Goal: Information Seeking & Learning: Check status

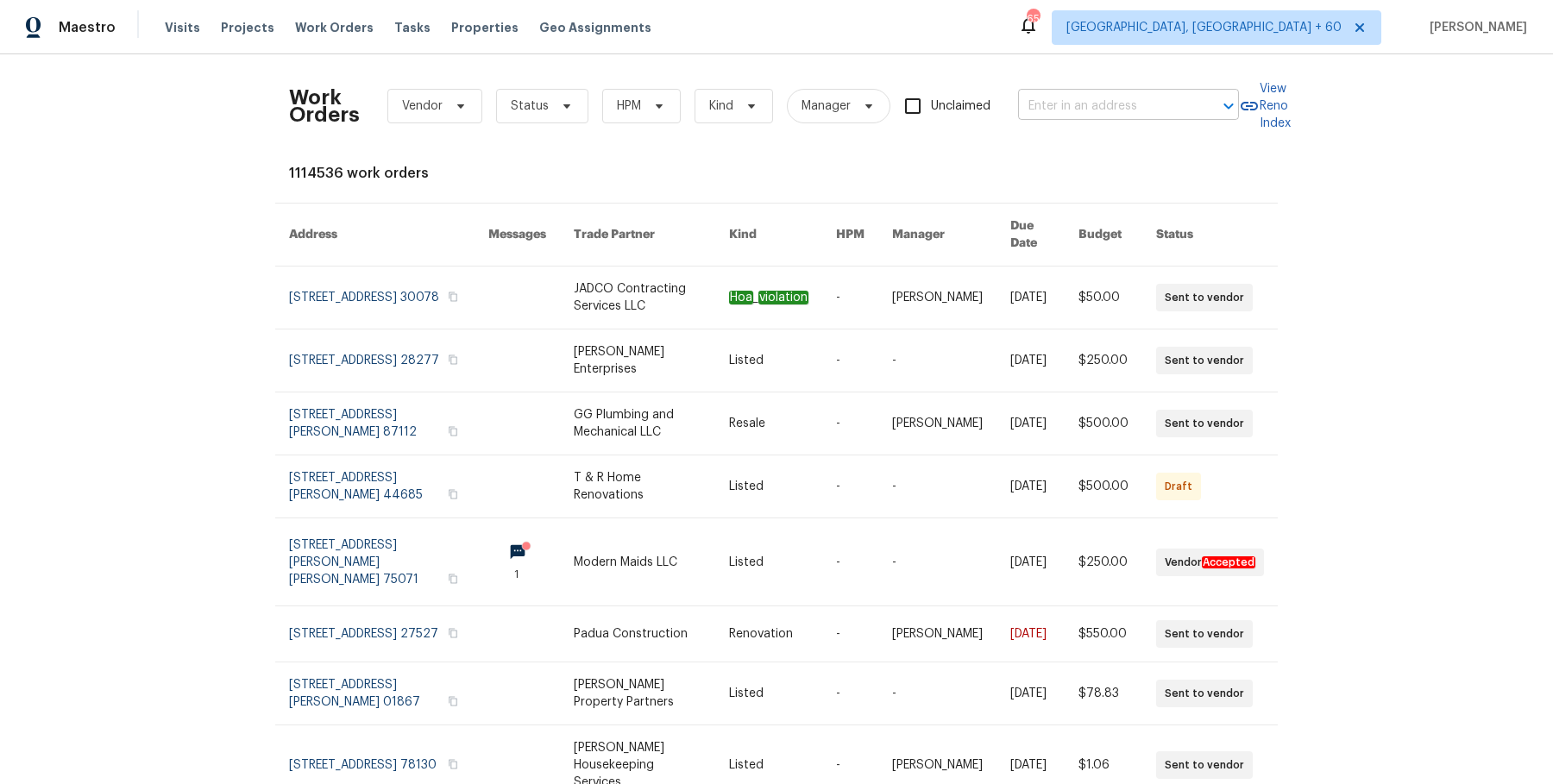
click at [1038, 109] on input "text" at bounding box center [1103, 106] width 172 height 26
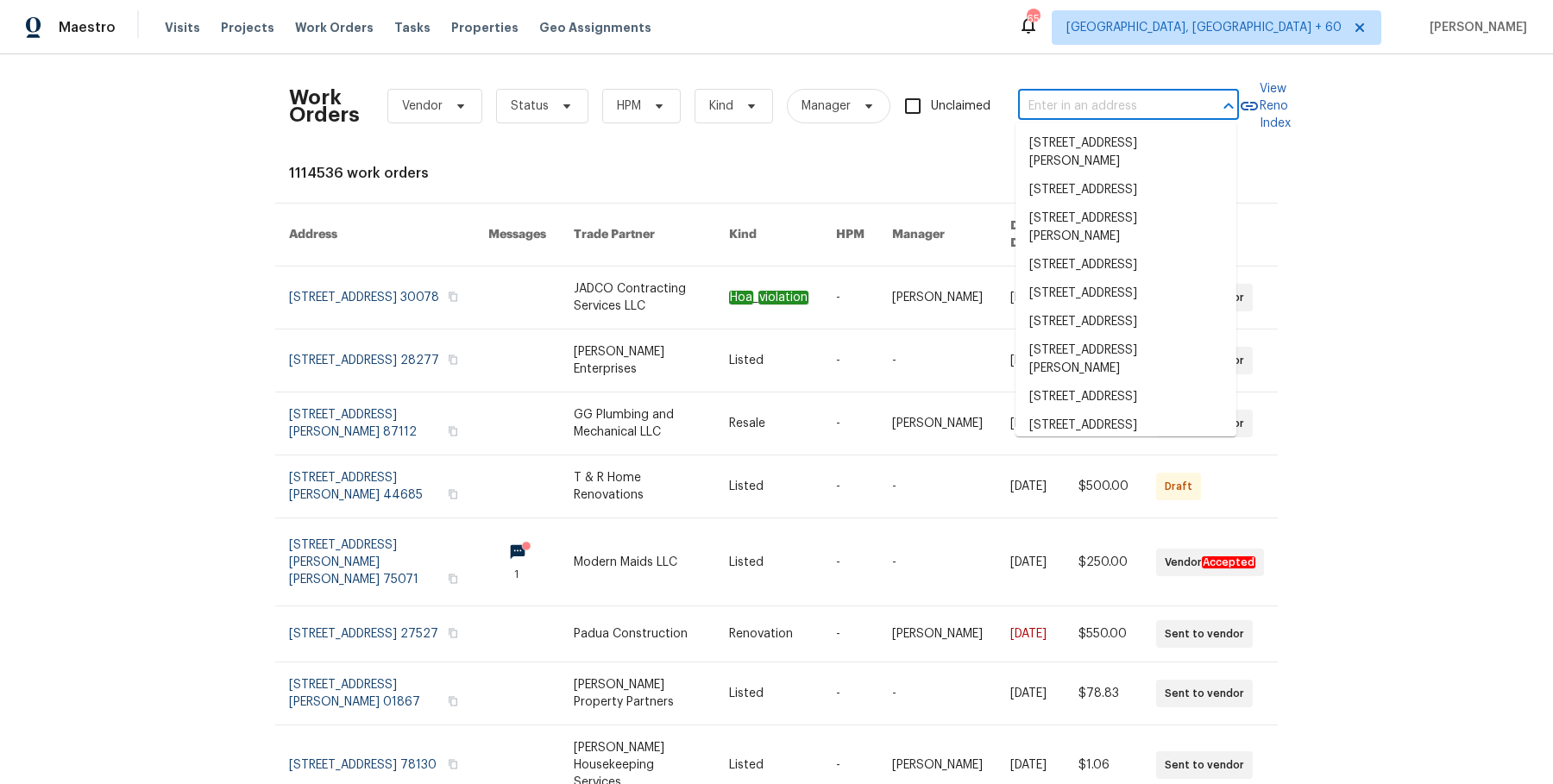
paste input "643 Bracknell Dr Avon, IN 46123"
type input "643 Bracknell Dr Avon, IN 46123"
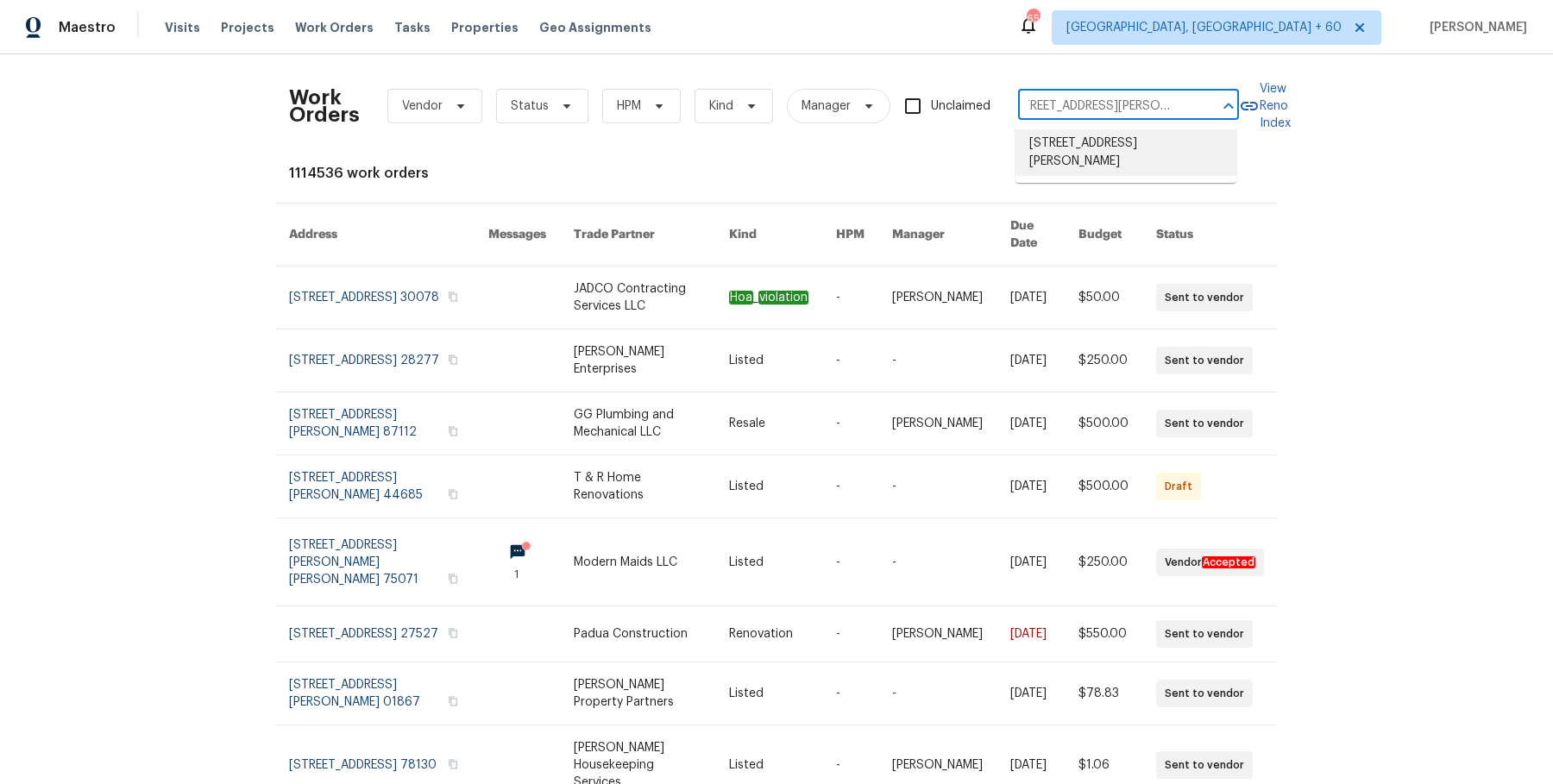
click at [1059, 147] on li "643 Bracknell Dr, Avon, IN 46123" at bounding box center [1126, 152] width 221 height 46
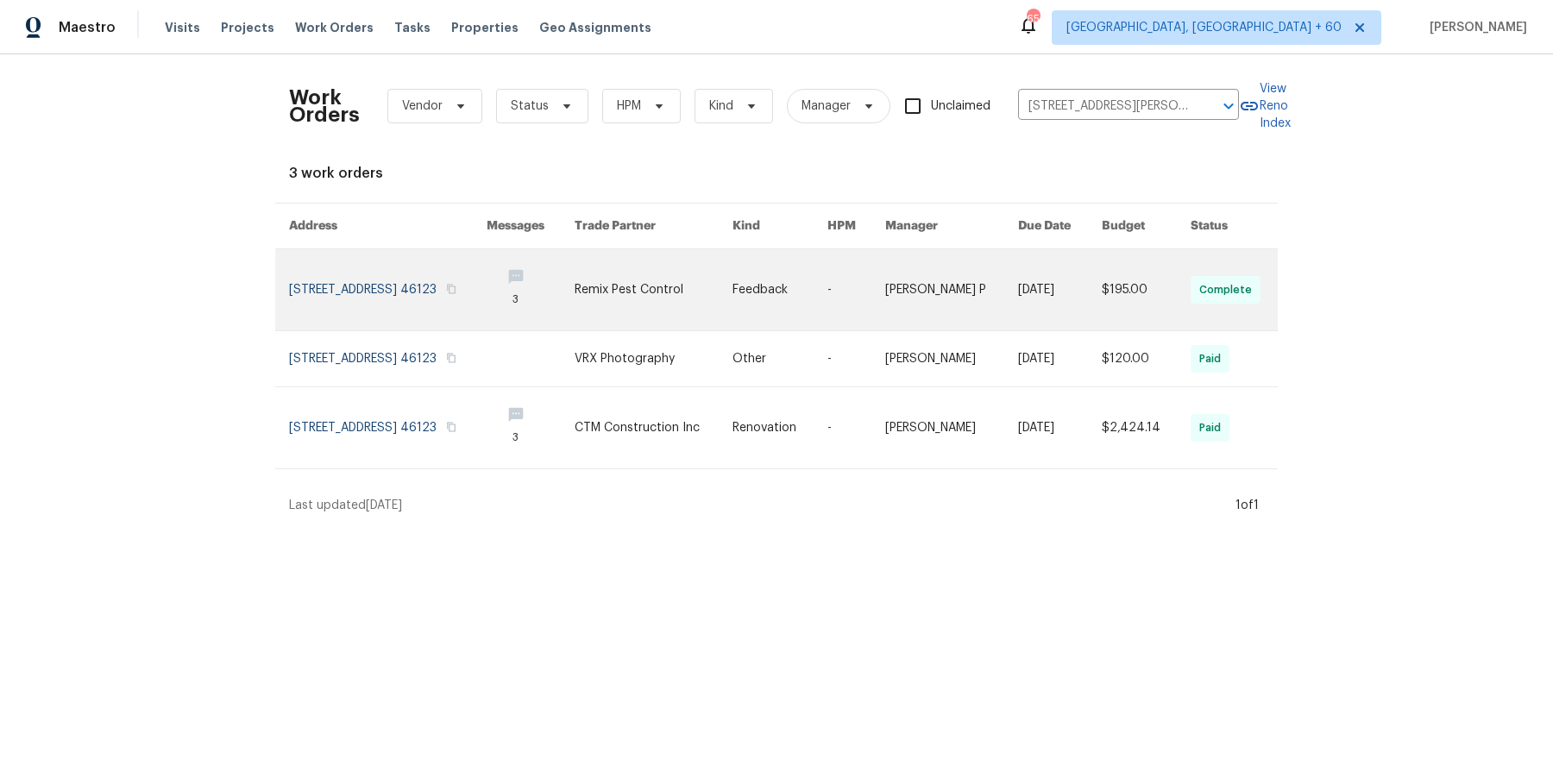
click at [940, 274] on link at bounding box center [951, 290] width 133 height 81
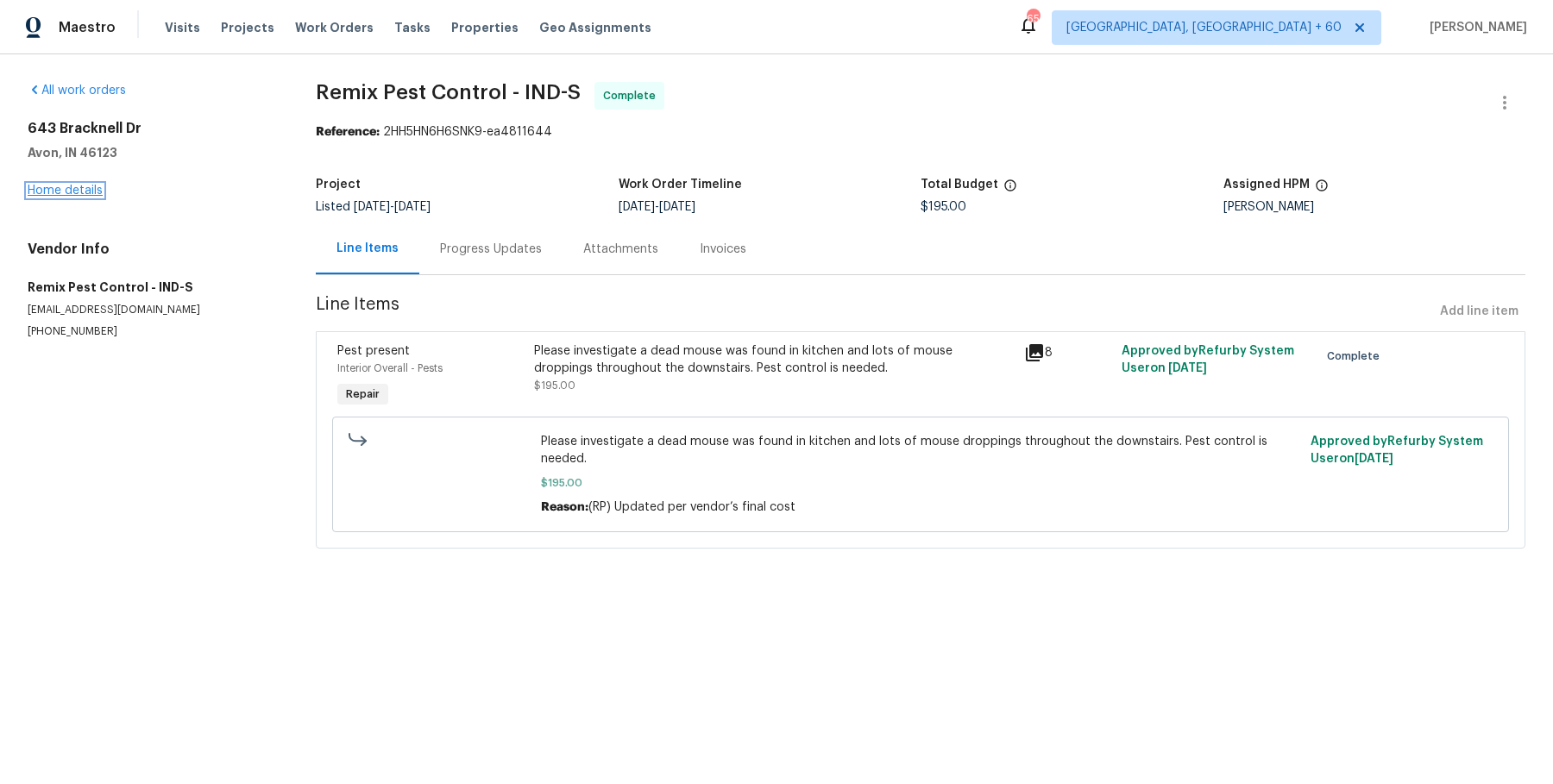
click at [87, 195] on link "Home details" at bounding box center [65, 190] width 75 height 12
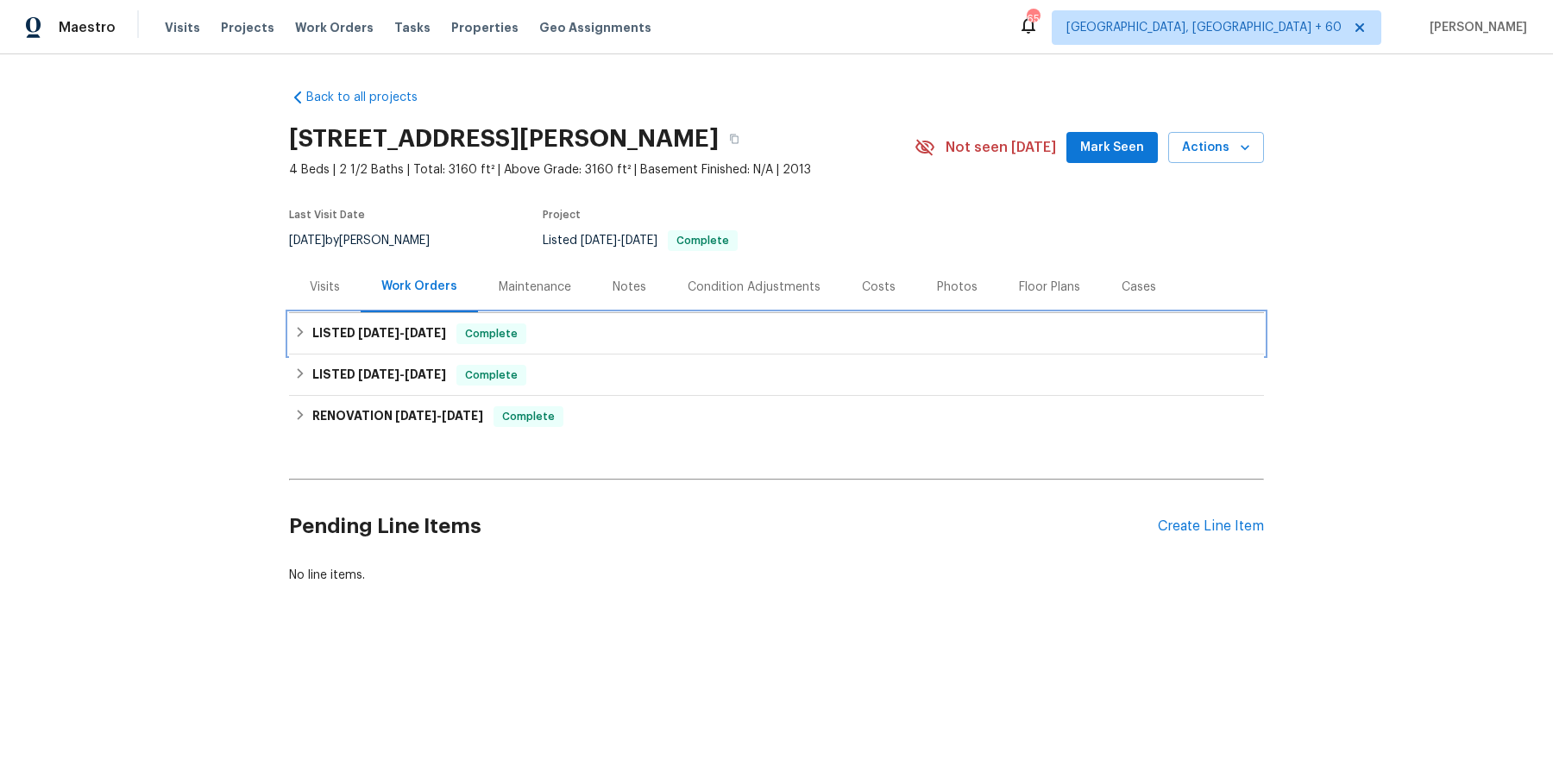
click at [549, 333] on div "LISTED 8/20/25 - 8/22/25 Complete" at bounding box center [776, 334] width 965 height 21
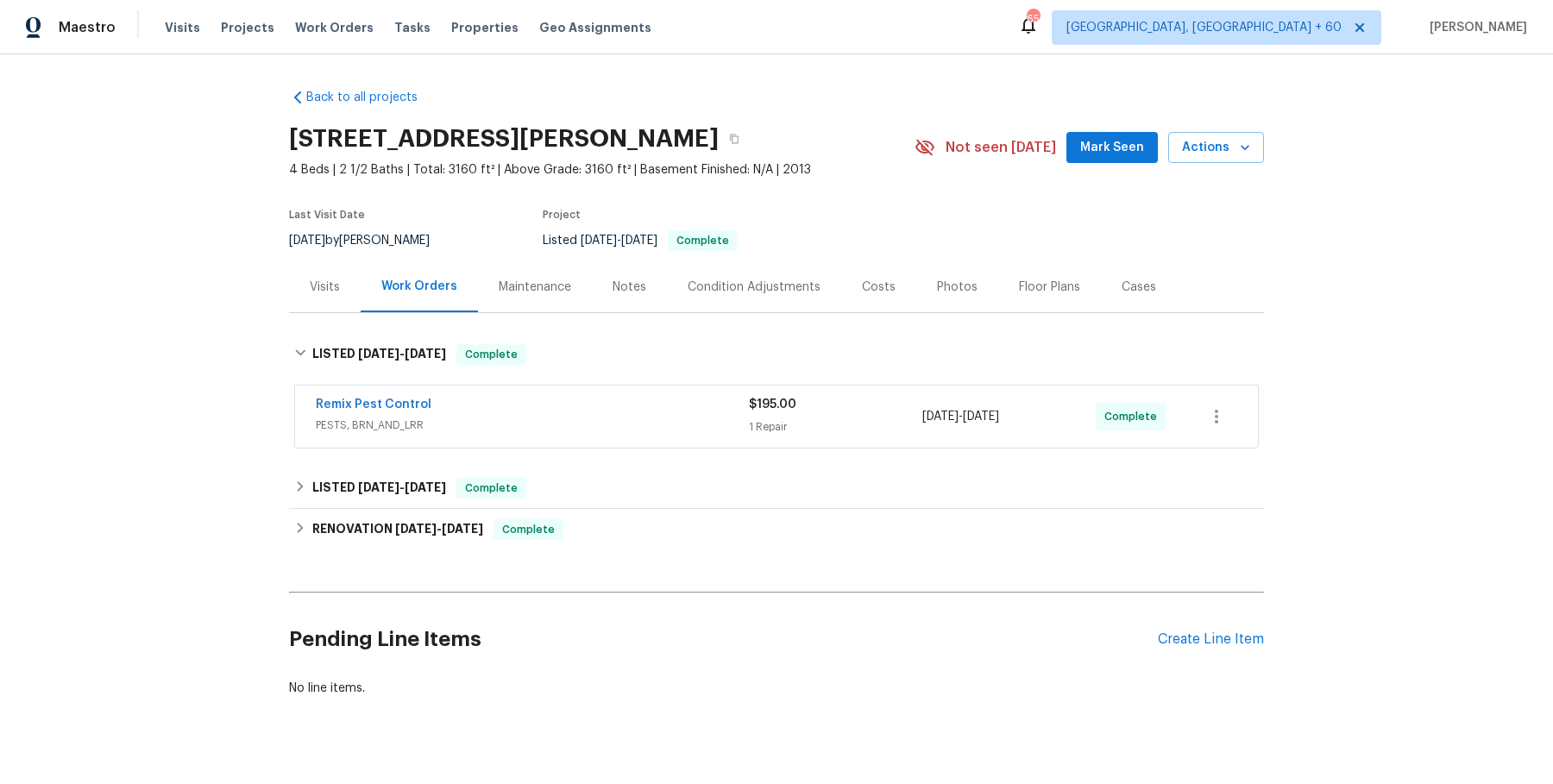
click at [575, 418] on span "PESTS, BRN_AND_LRR" at bounding box center [532, 425] width 433 height 17
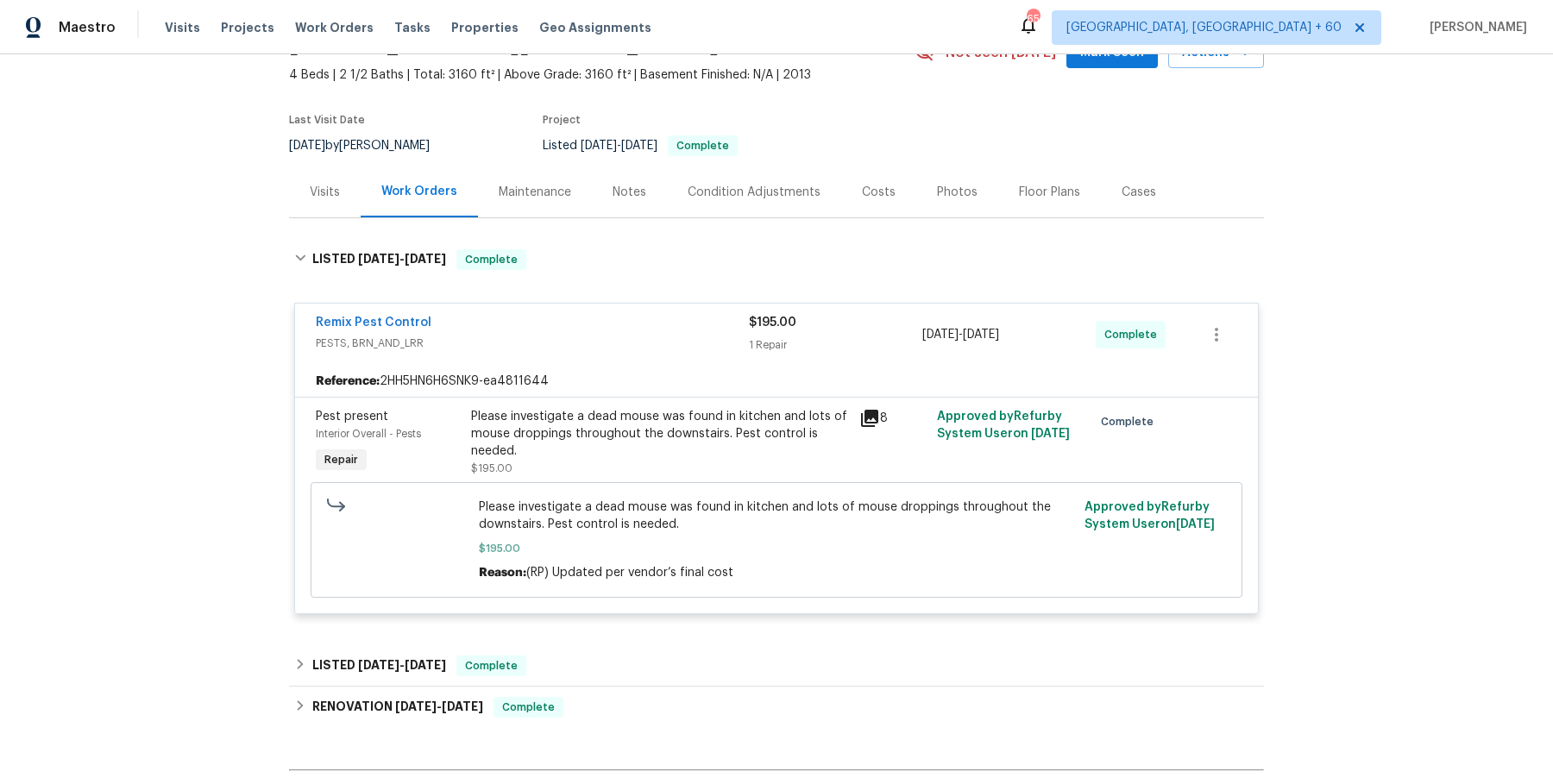
scroll to position [100, 0]
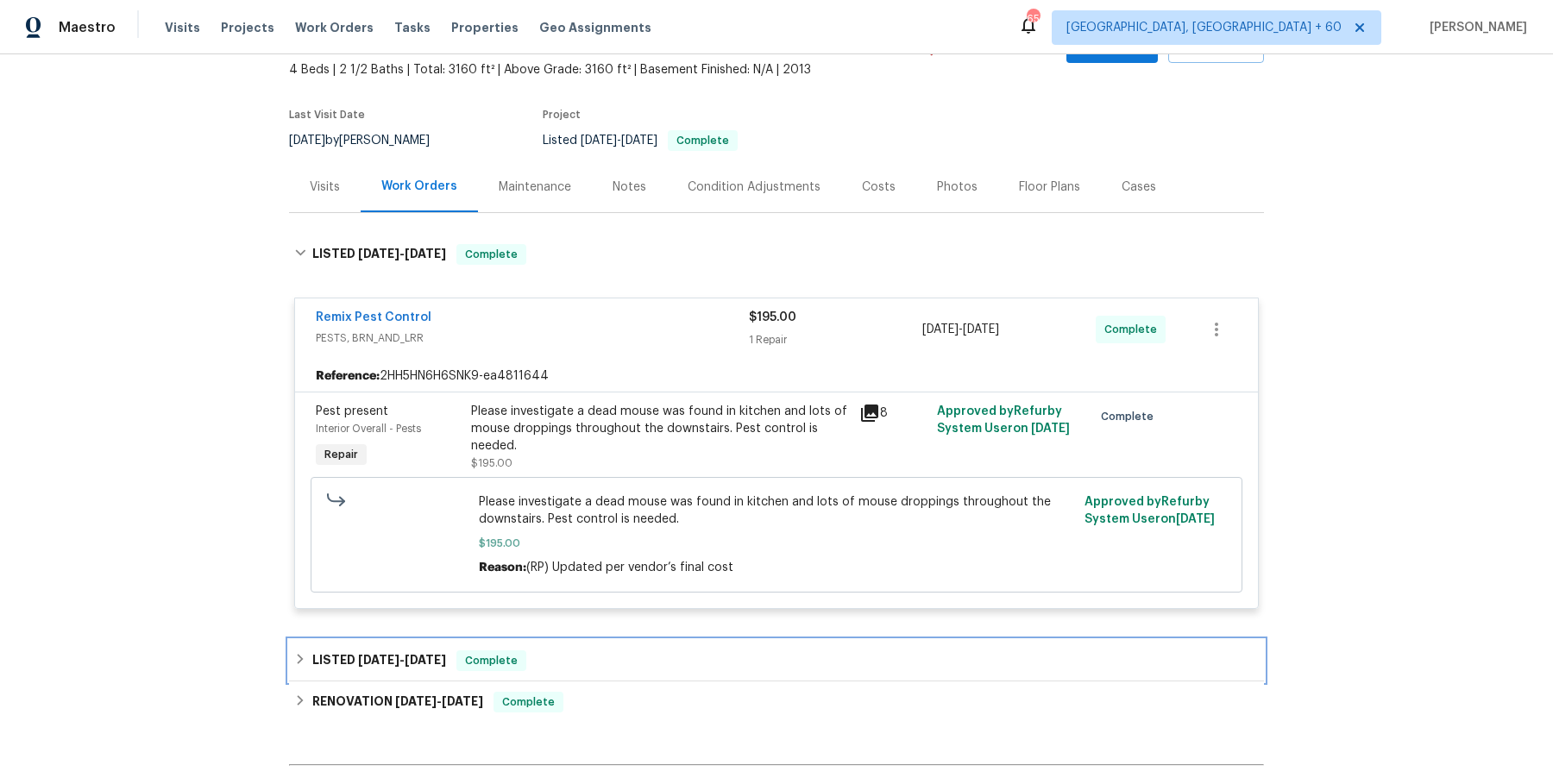
click at [557, 640] on div "LISTED 3/20/25 - 3/21/25 Complete" at bounding box center [776, 661] width 975 height 41
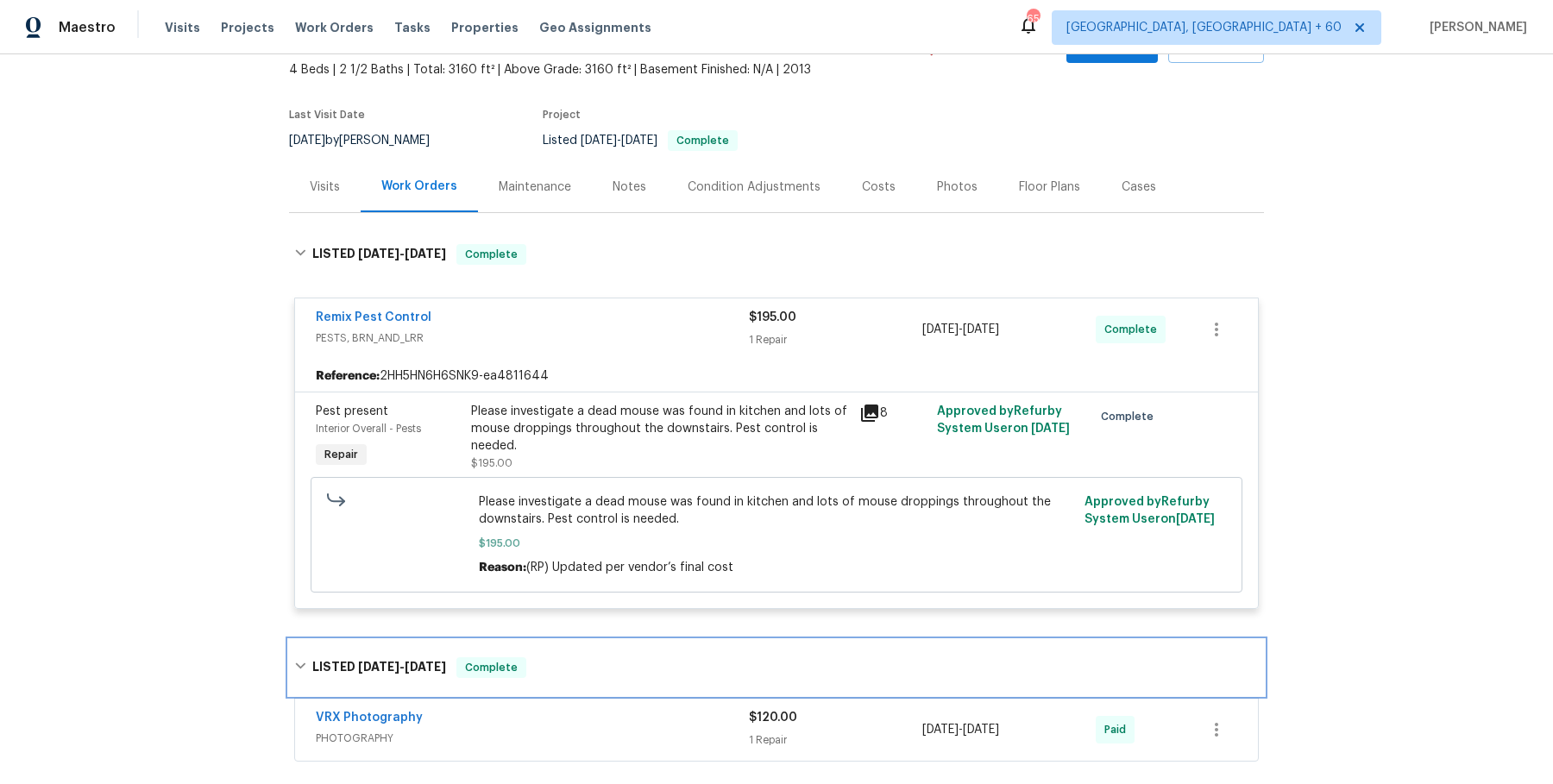
scroll to position [256, 0]
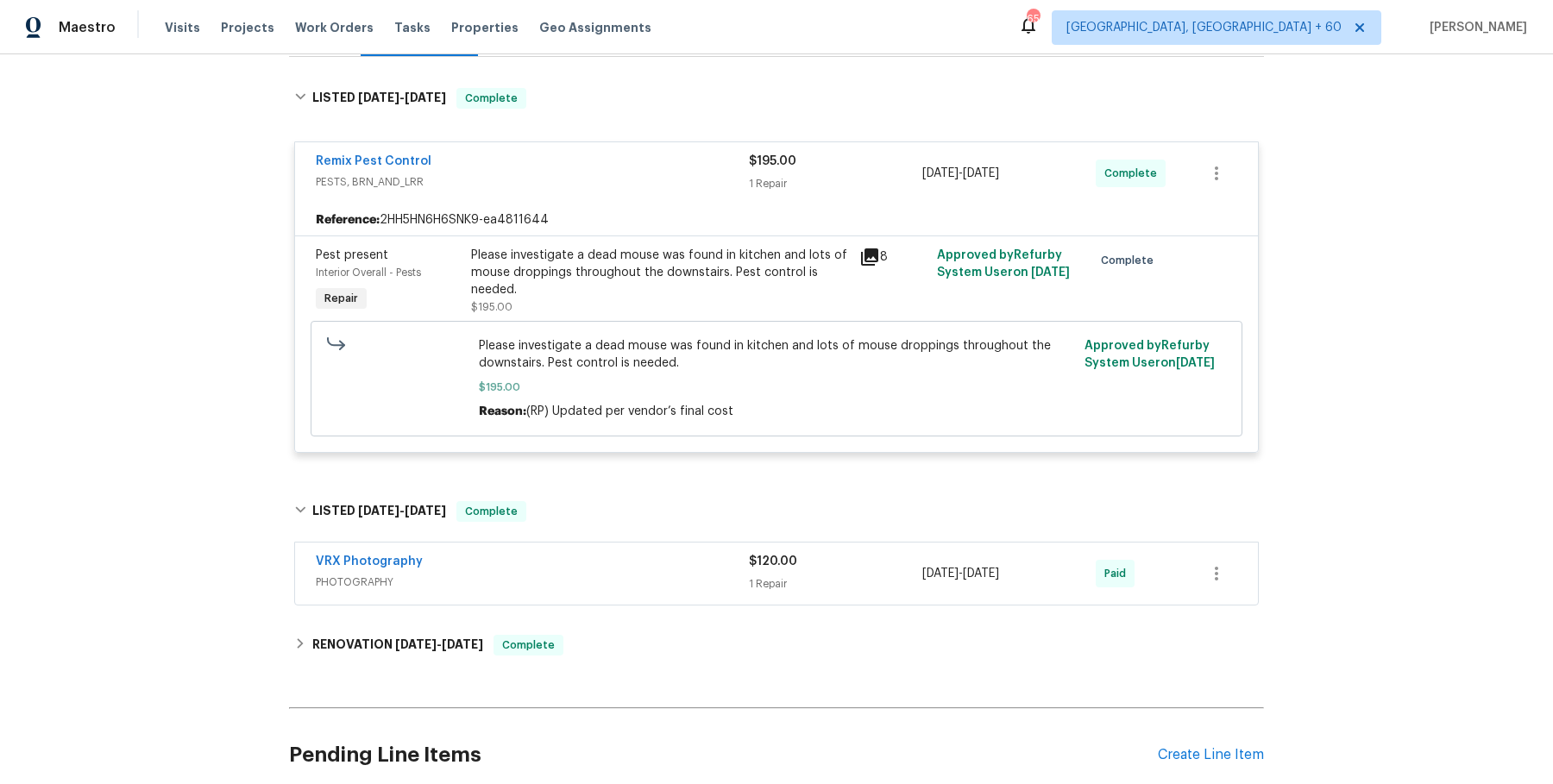
click at [654, 561] on div "VRX Photography" at bounding box center [532, 564] width 433 height 21
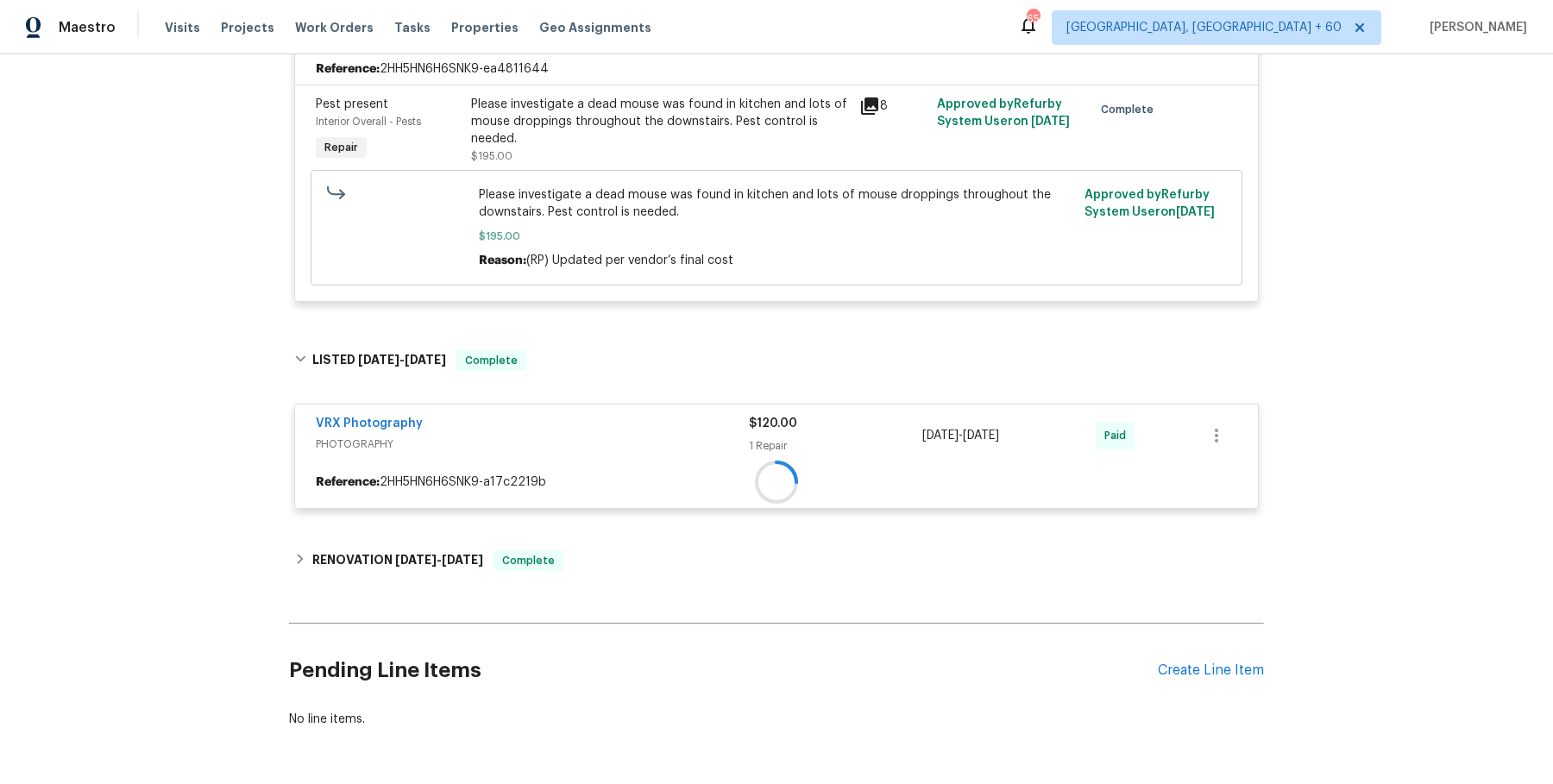
scroll to position [424, 0]
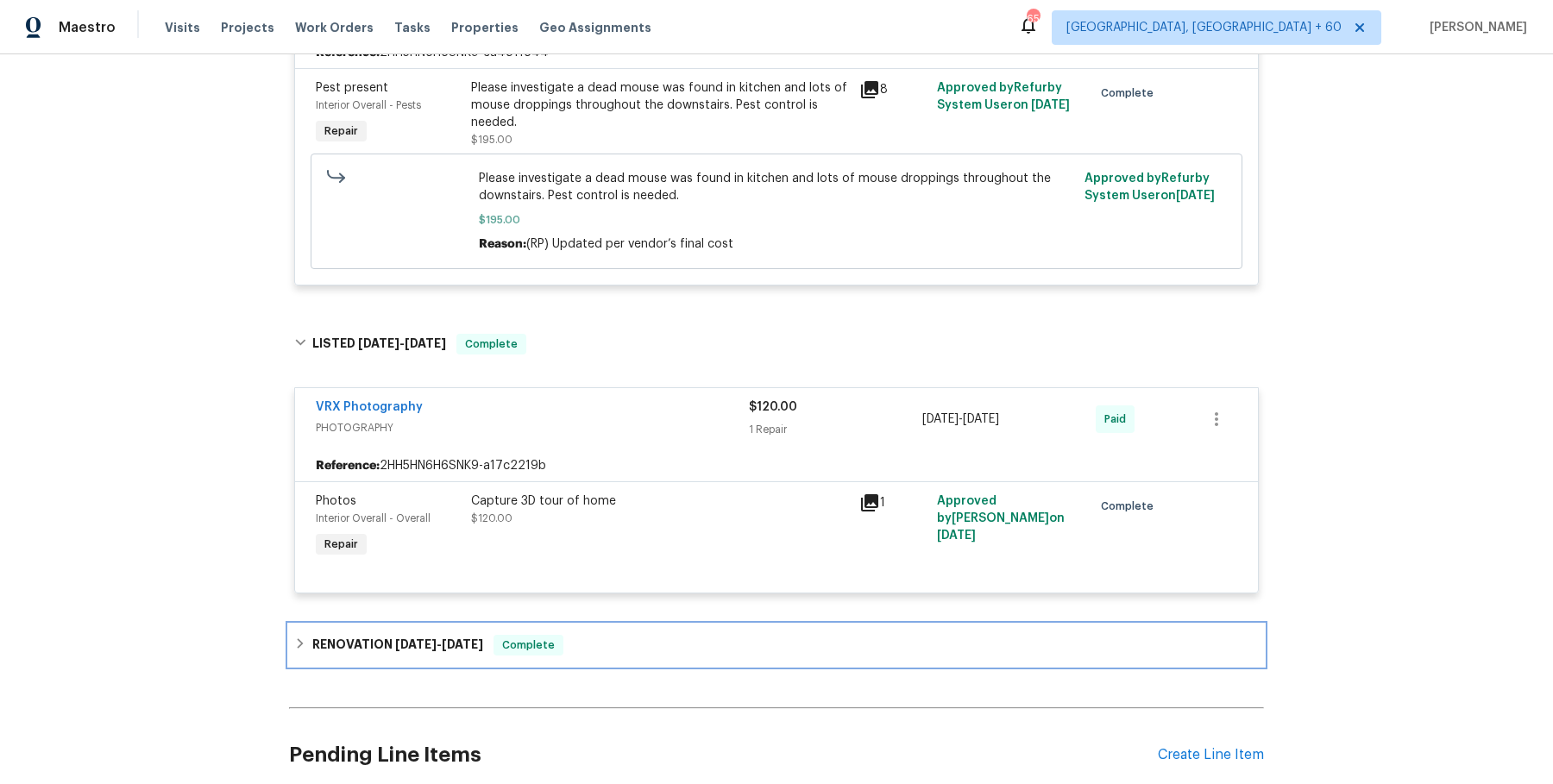
click at [577, 635] on div "RENOVATION 2/10/25 - 2/13/25 Complete" at bounding box center [776, 645] width 965 height 21
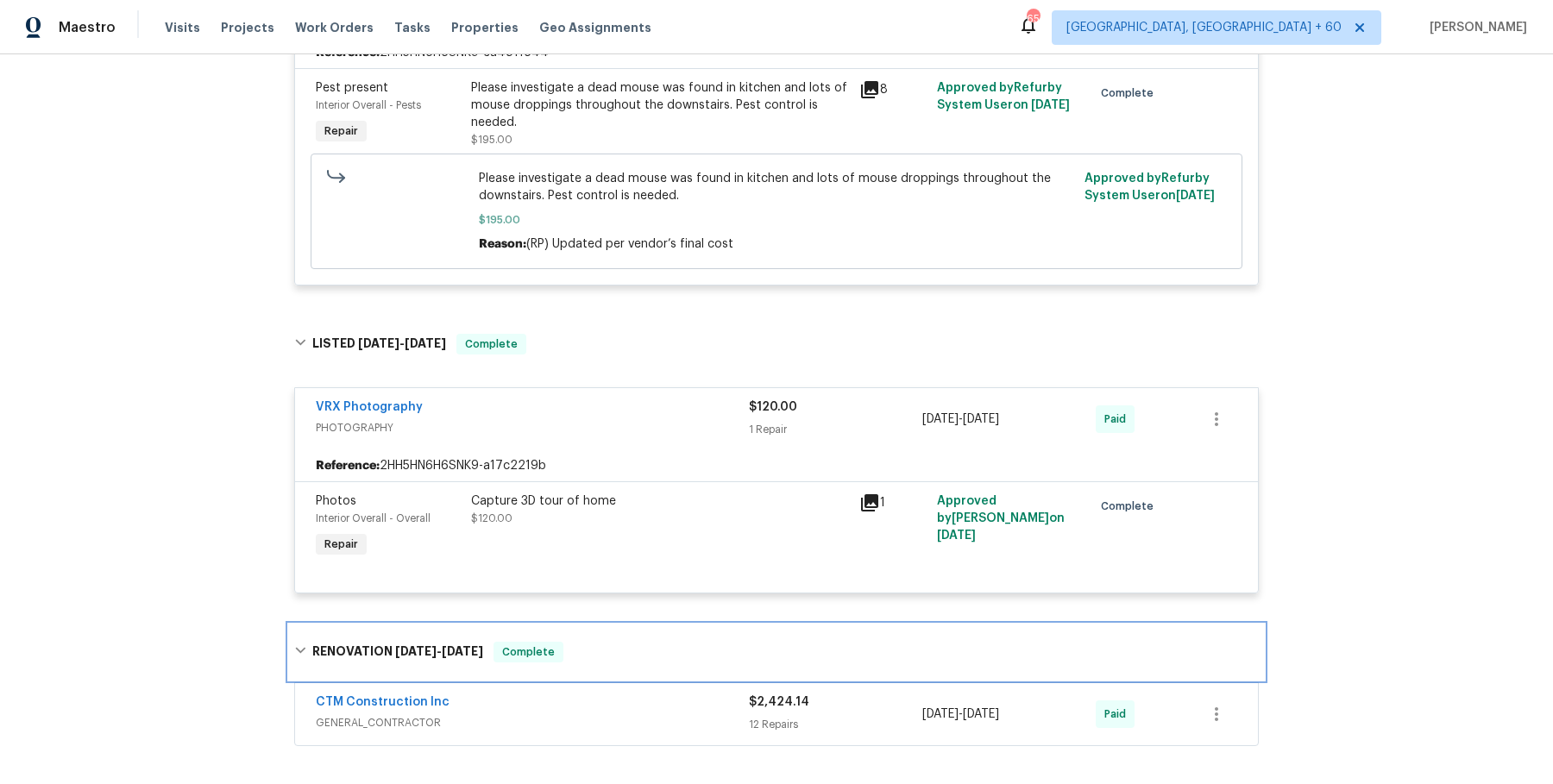
scroll to position [651, 0]
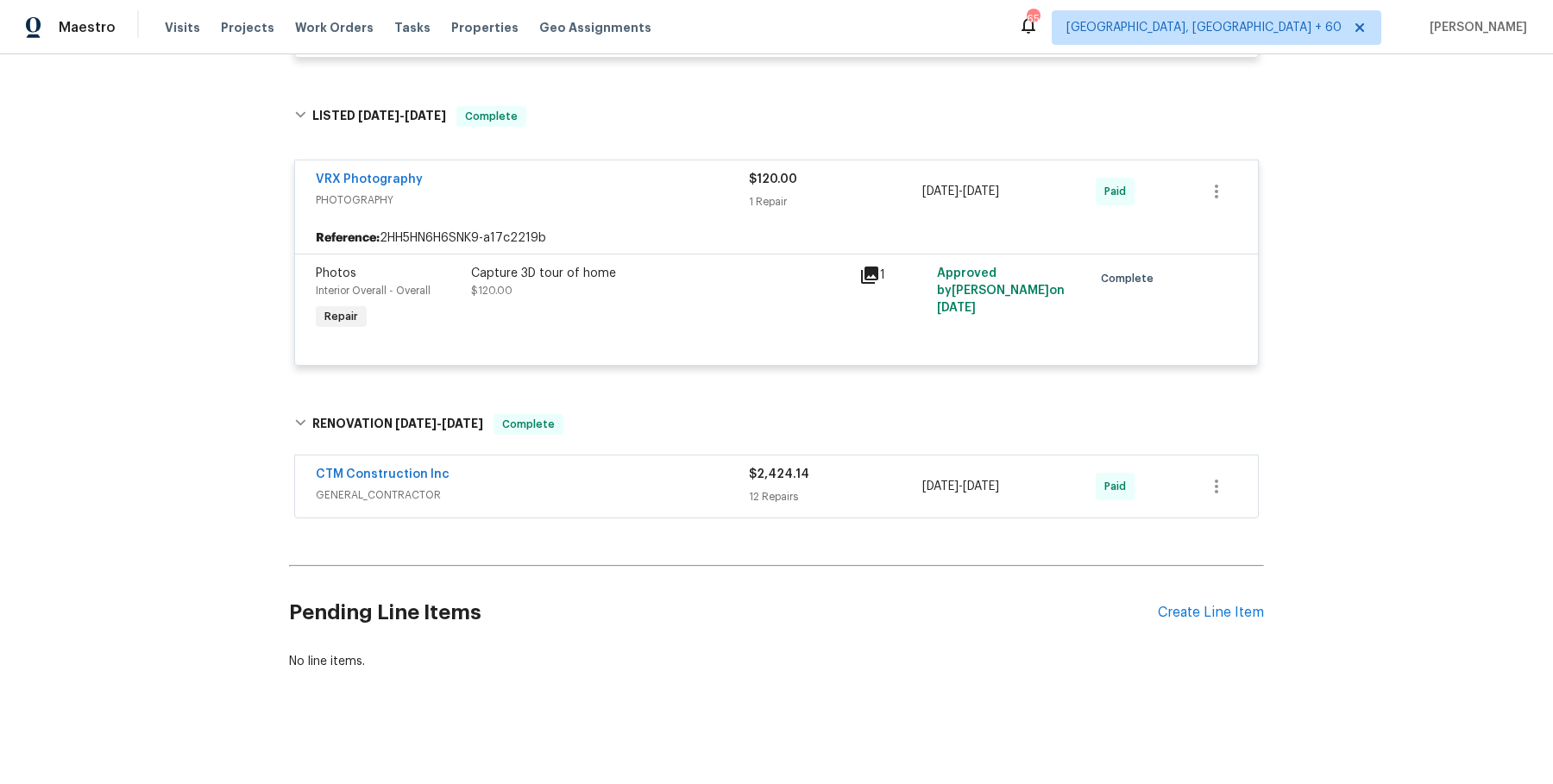
click at [694, 492] on span "GENERAL_CONTRACTOR" at bounding box center [532, 495] width 433 height 17
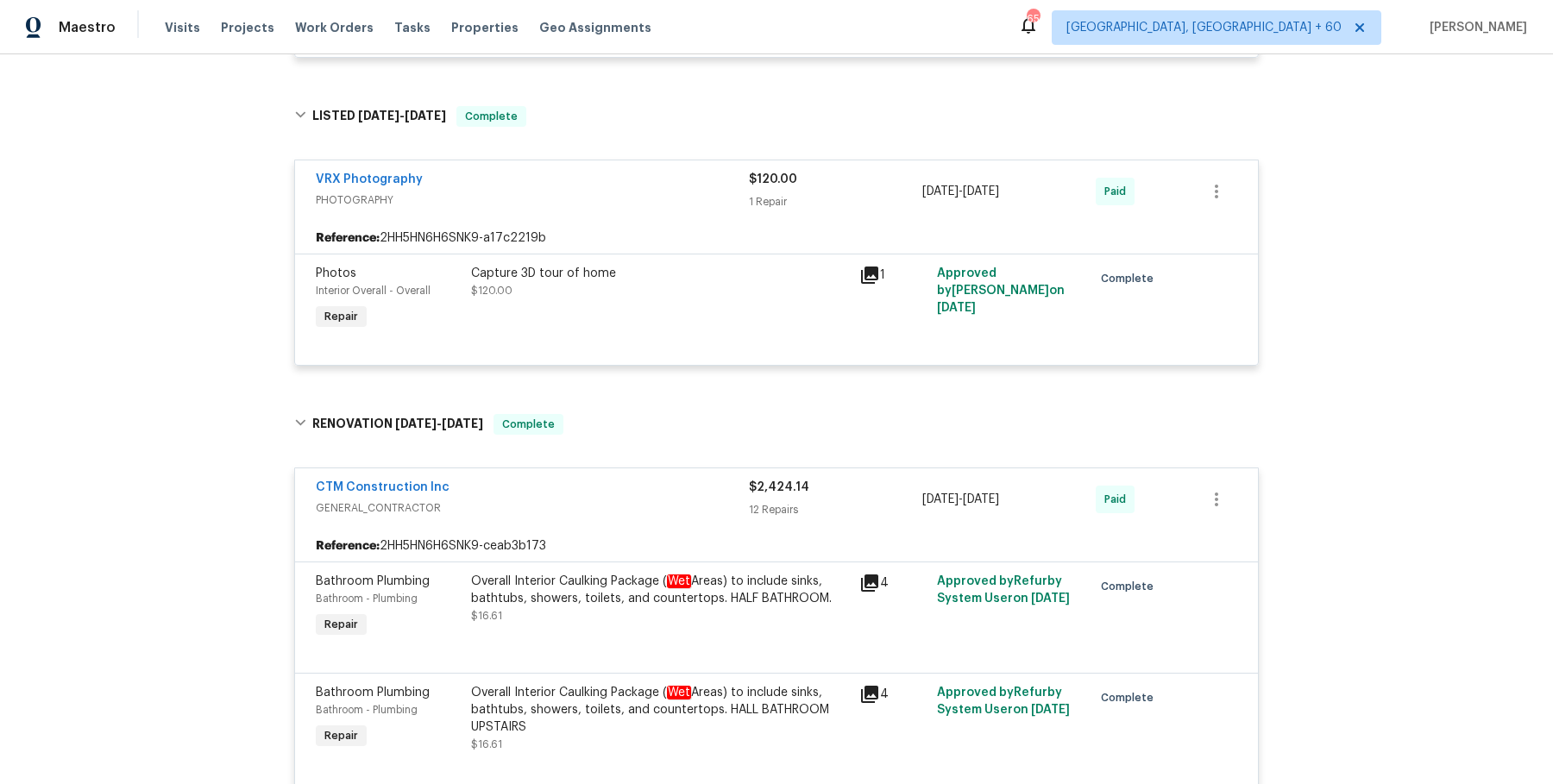
scroll to position [0, 0]
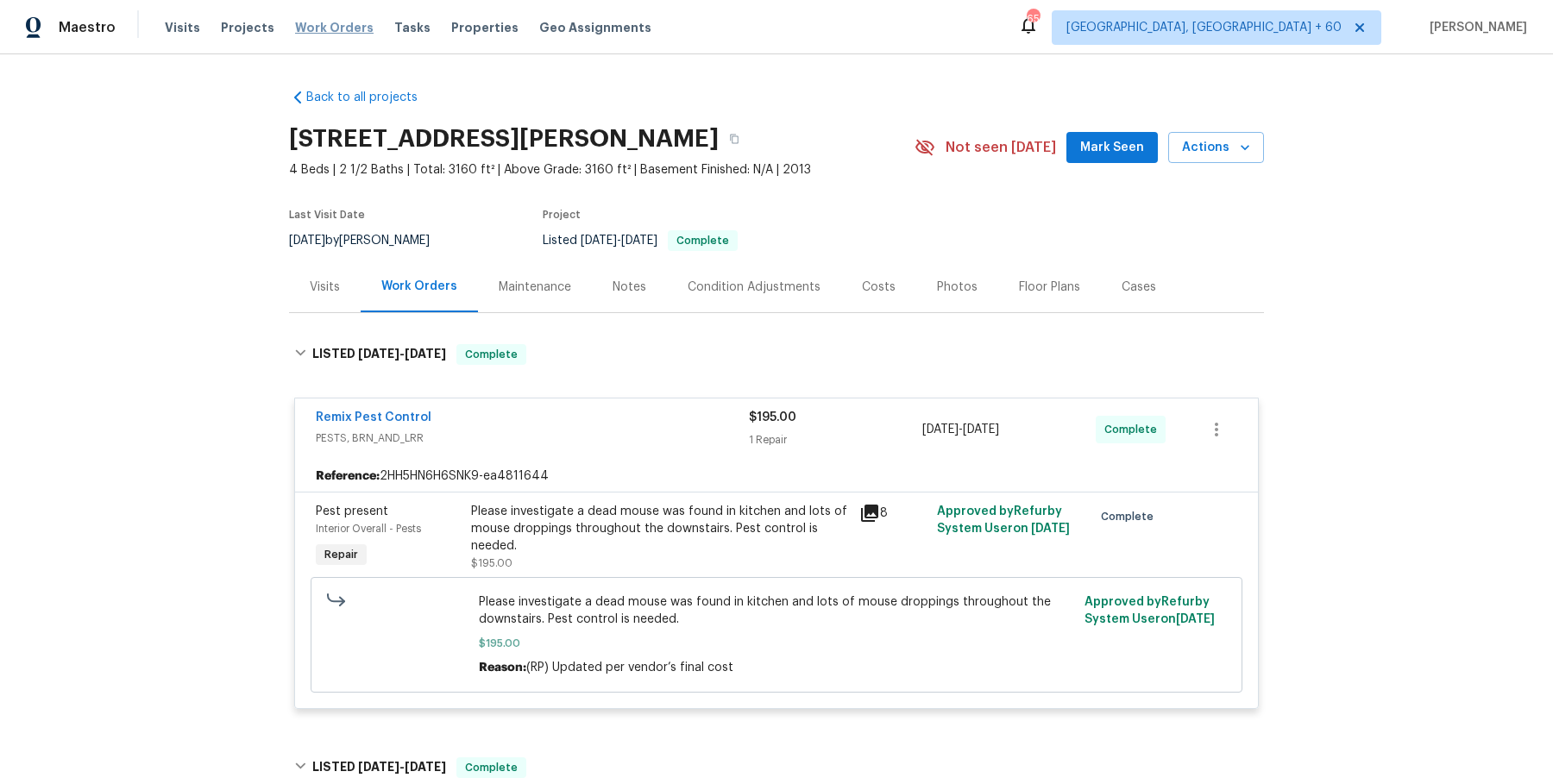
click at [328, 23] on span "Work Orders" at bounding box center [334, 27] width 78 height 17
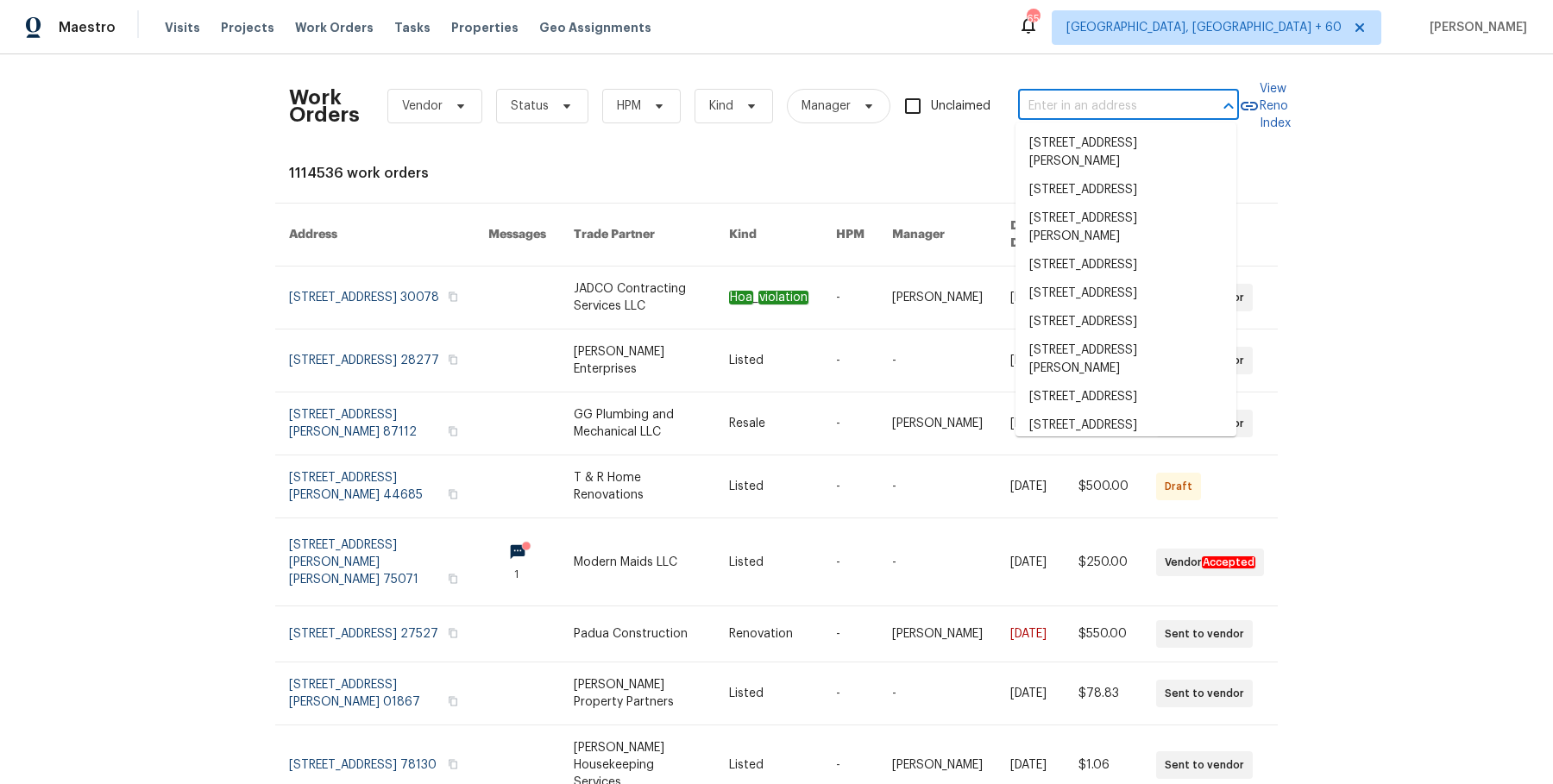
click at [1029, 95] on input "text" at bounding box center [1103, 106] width 172 height 26
paste input "501 Hollis Thompson Dr Whitesburg, GA 30185"
type input "501 Hollis Thompson Dr Whitesburg, GA 30185"
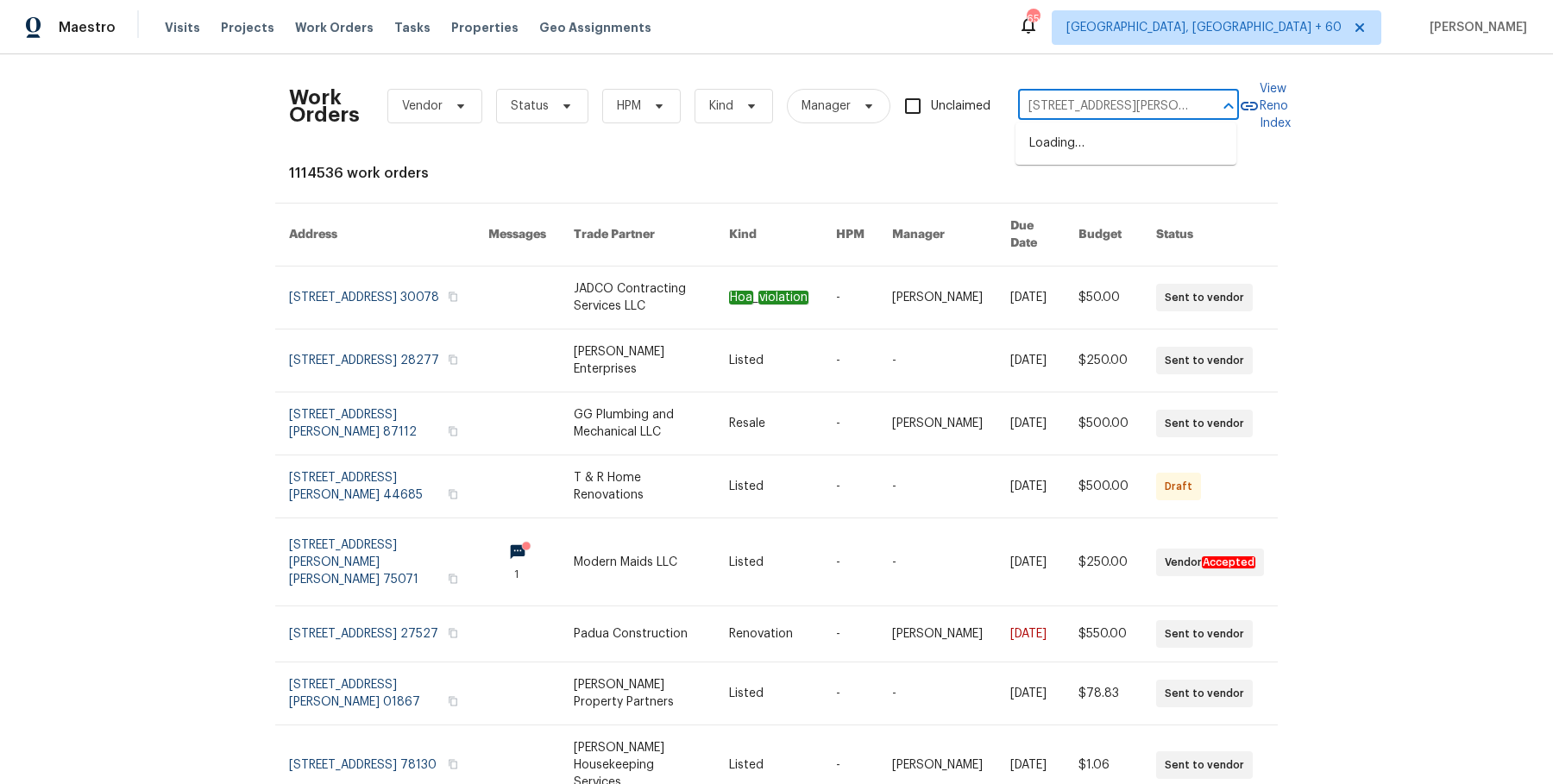
scroll to position [0, 101]
click at [1083, 148] on li "501 Hollis Thompson Dr, Whitesburg, GA 30185" at bounding box center [1126, 152] width 221 height 46
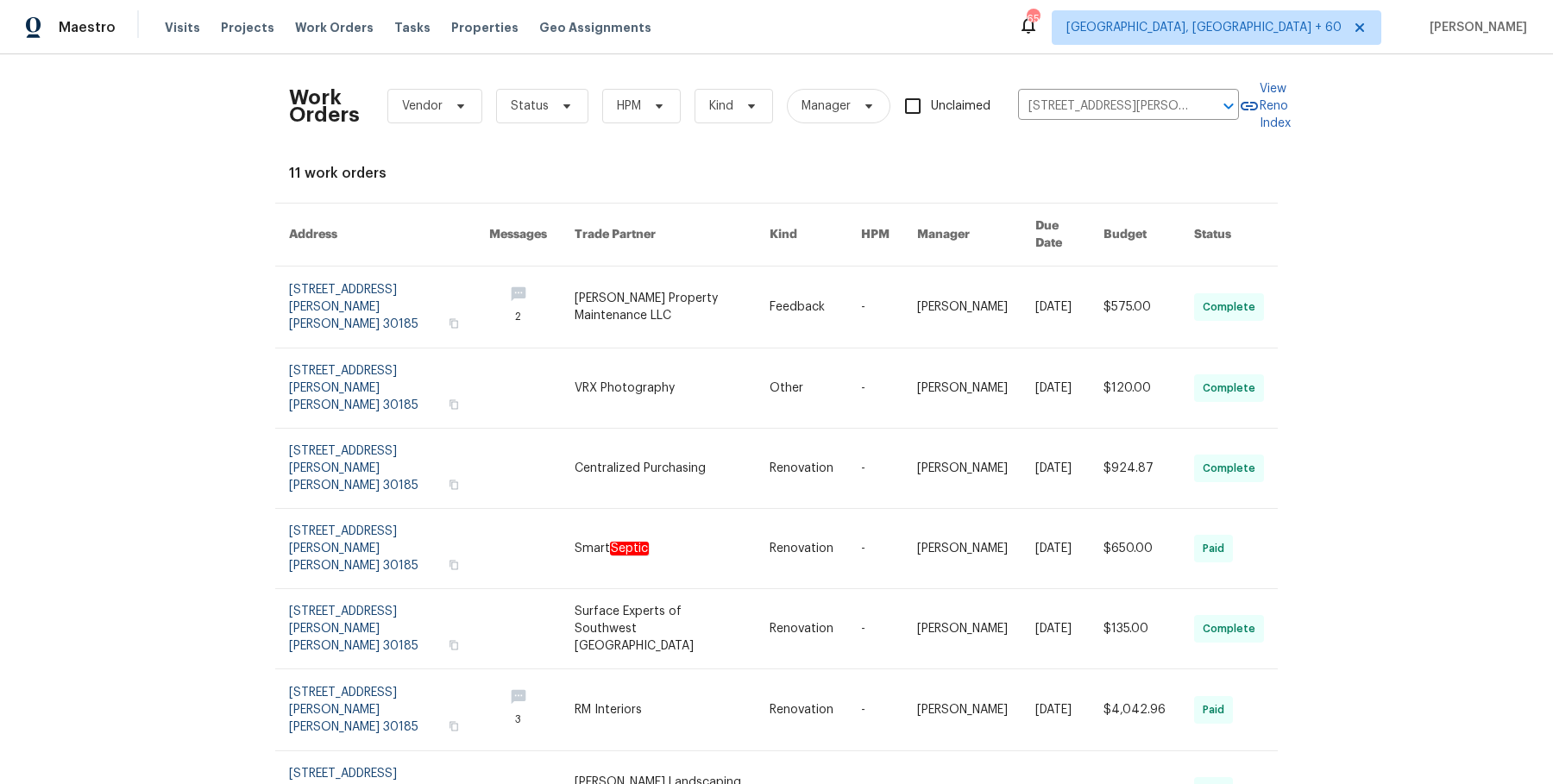
click at [906, 270] on link at bounding box center [890, 307] width 57 height 81
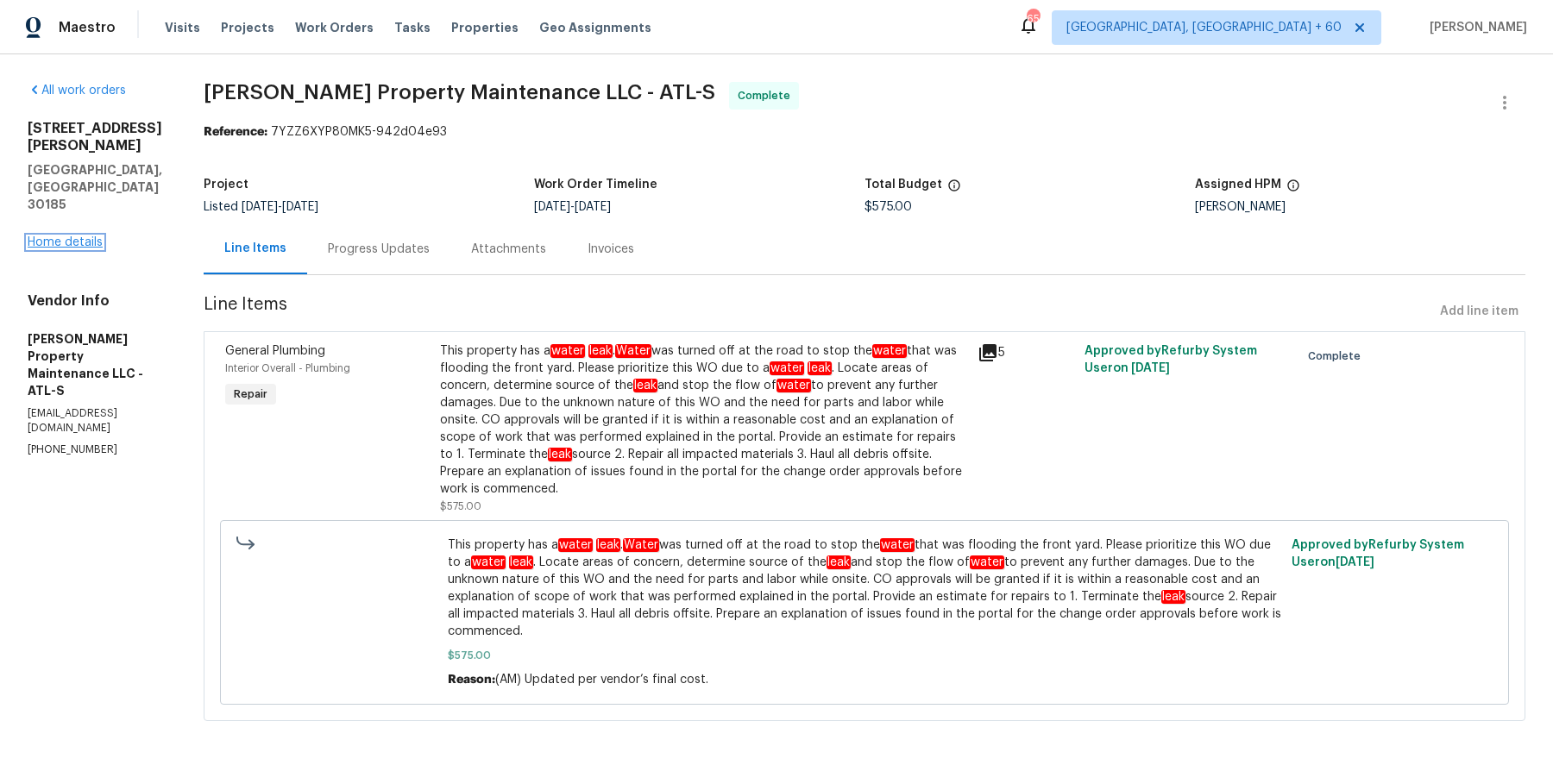
click at [66, 237] on link "Home details" at bounding box center [65, 242] width 75 height 12
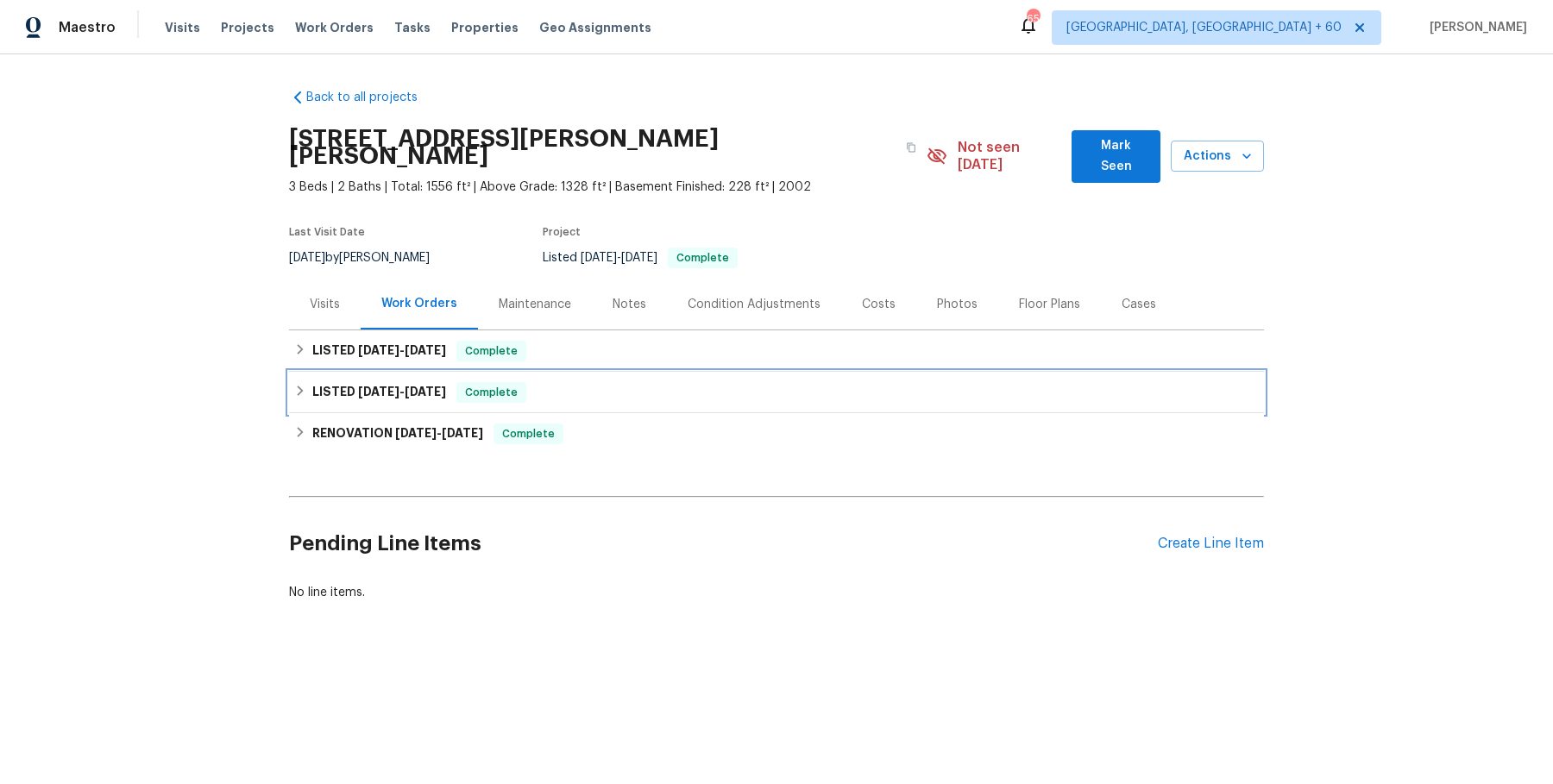
click at [500, 372] on div "LISTED 7/30/25 - 7/31/25 Complete" at bounding box center [776, 393] width 975 height 41
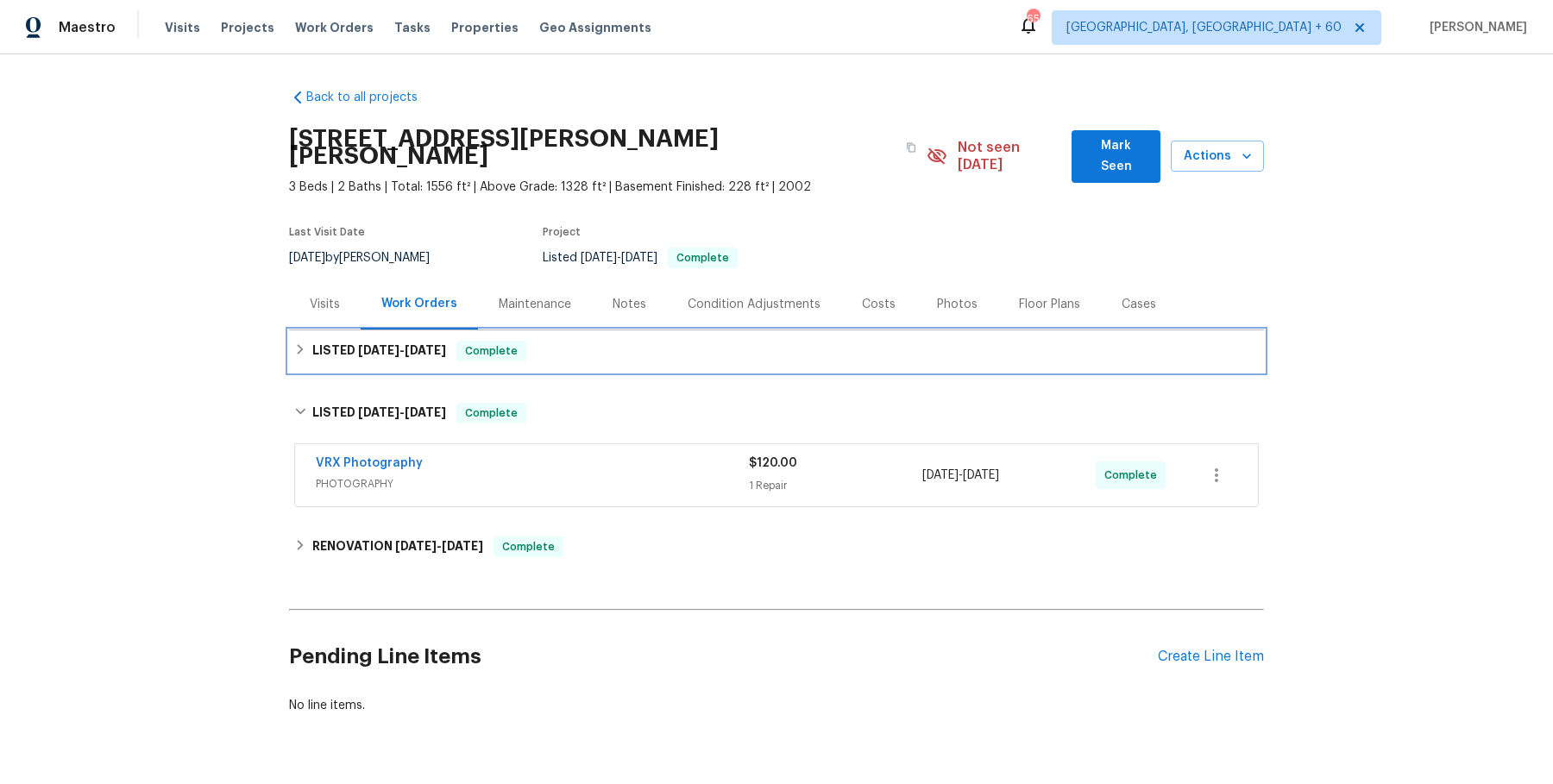
click at [537, 341] on div "LISTED 8/18/25 - 8/22/25 Complete" at bounding box center [776, 351] width 965 height 21
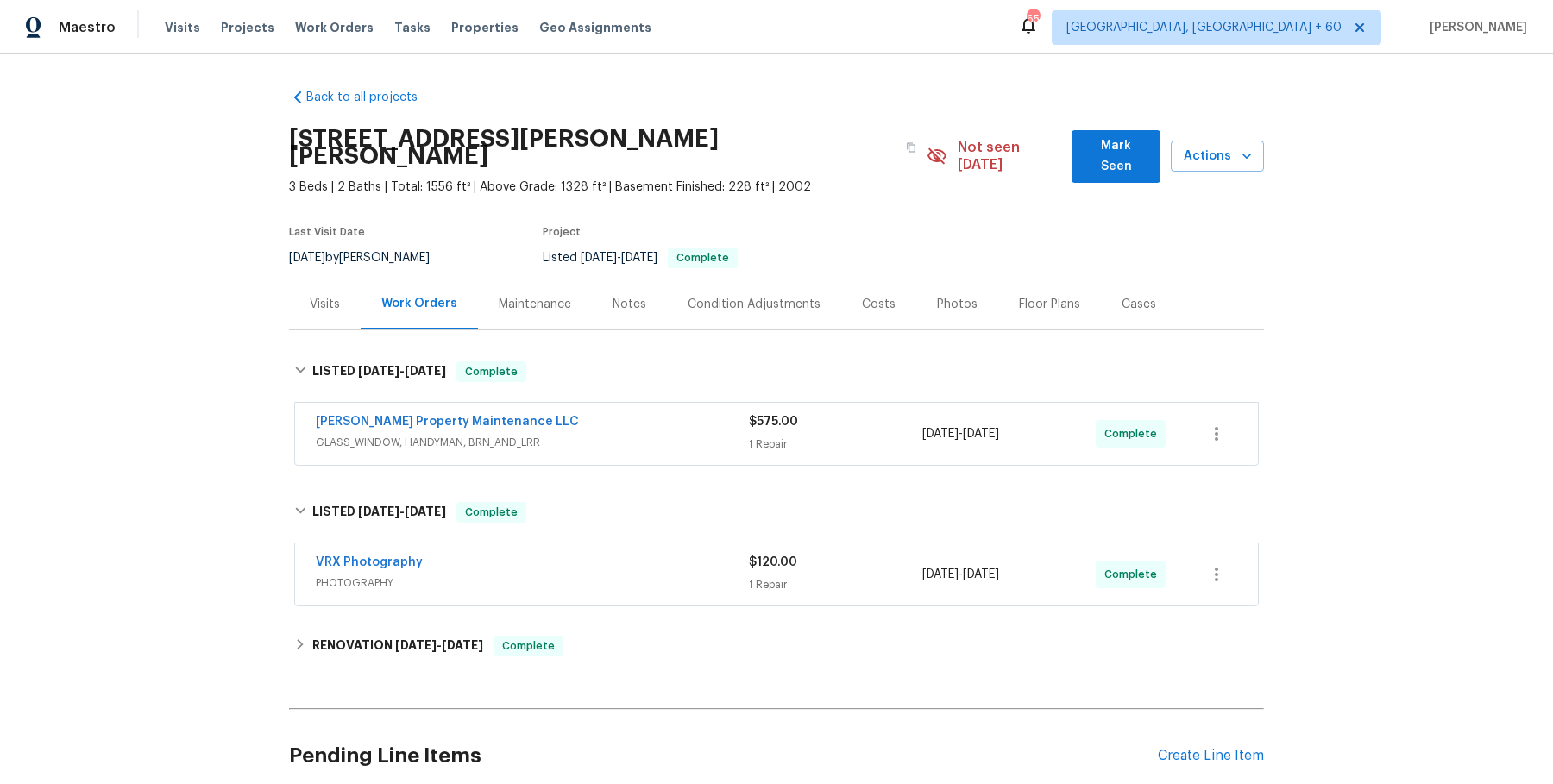
click at [566, 434] on div "Glen Property Maintenance LLC GLASS_WINDOW, HANDYMAN, BRN_AND_LRR" at bounding box center [532, 434] width 433 height 41
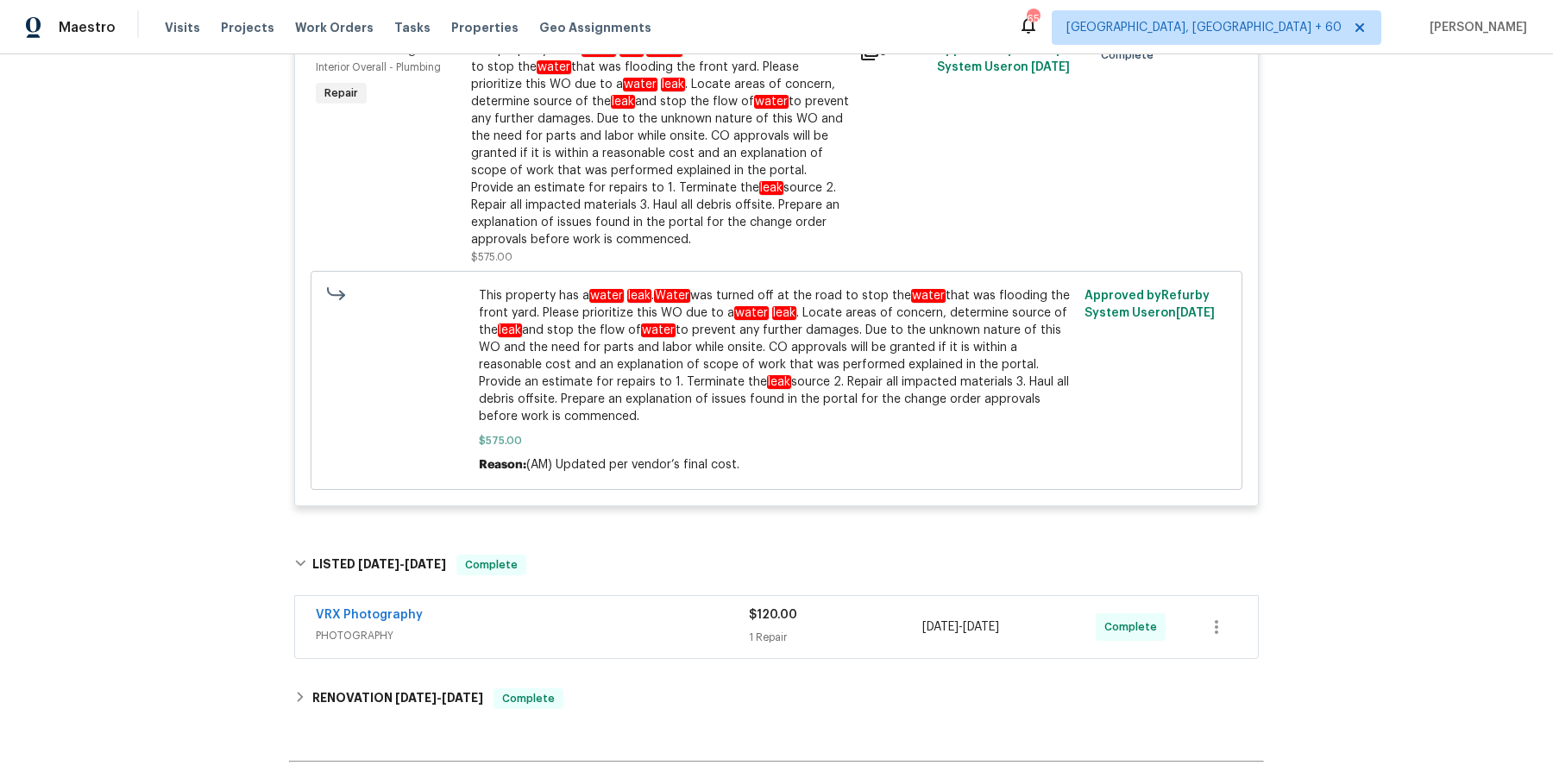
scroll to position [659, 0]
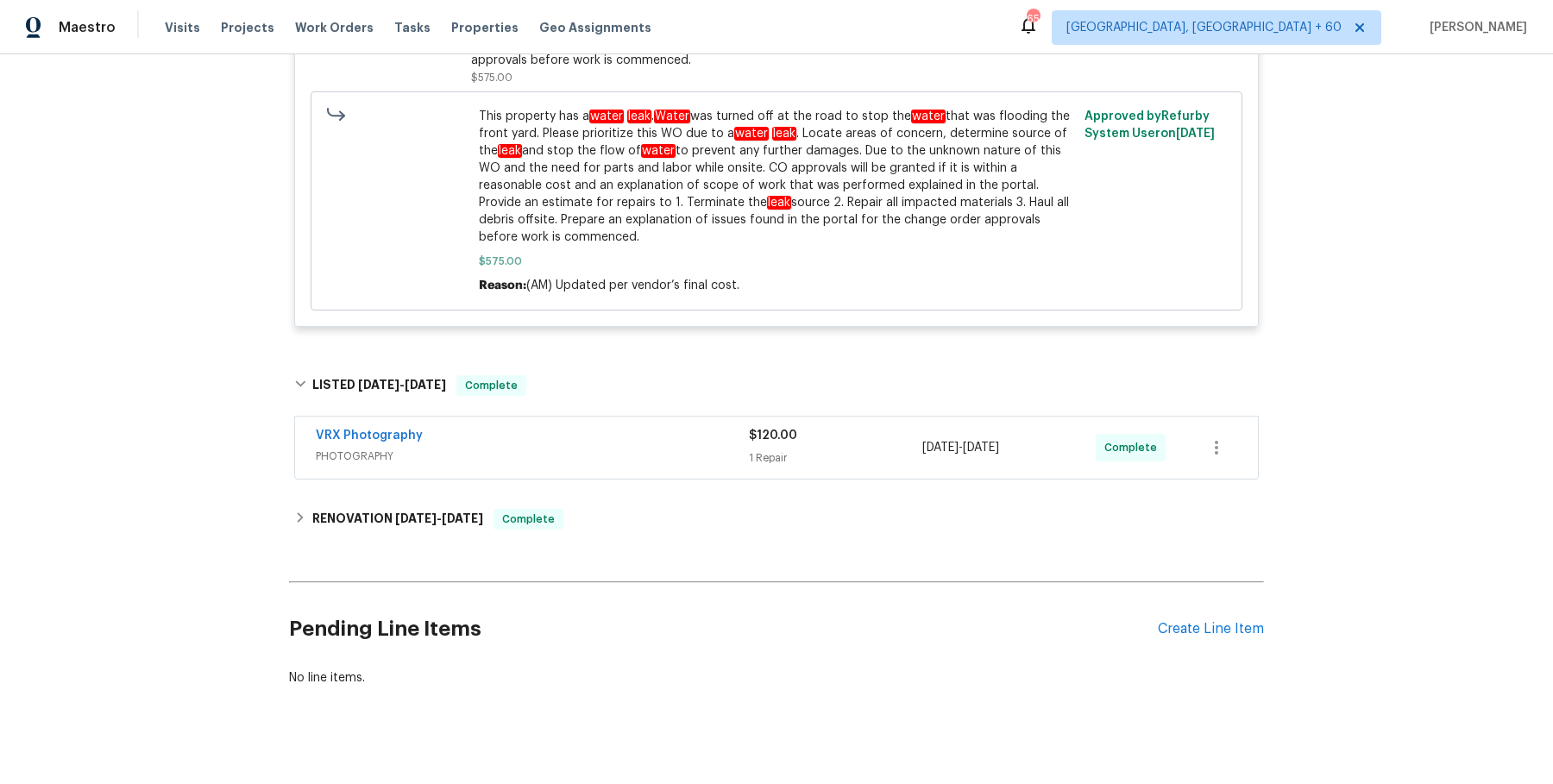
click at [656, 427] on div "VRX Photography" at bounding box center [532, 437] width 433 height 21
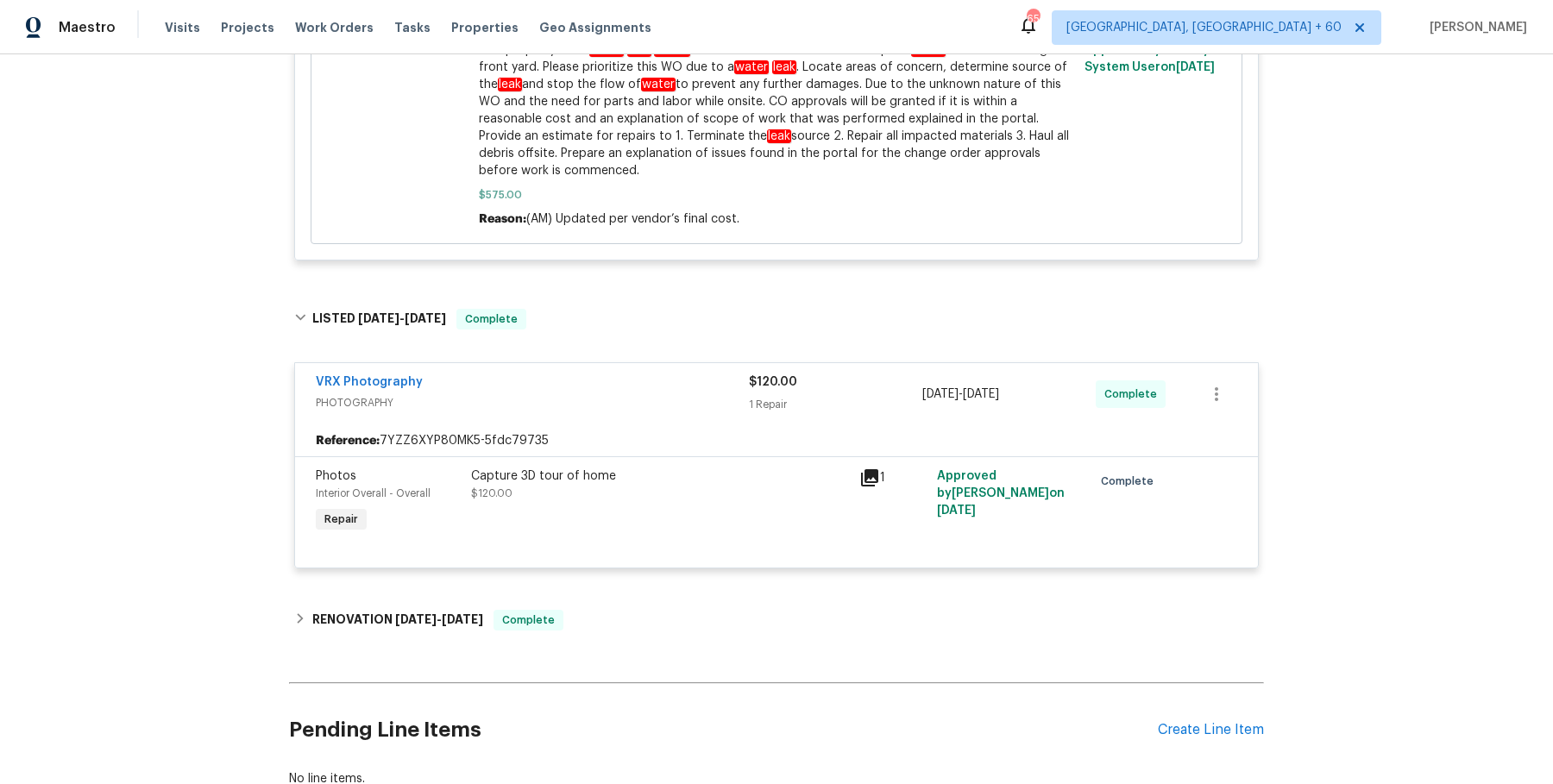
scroll to position [727, 0]
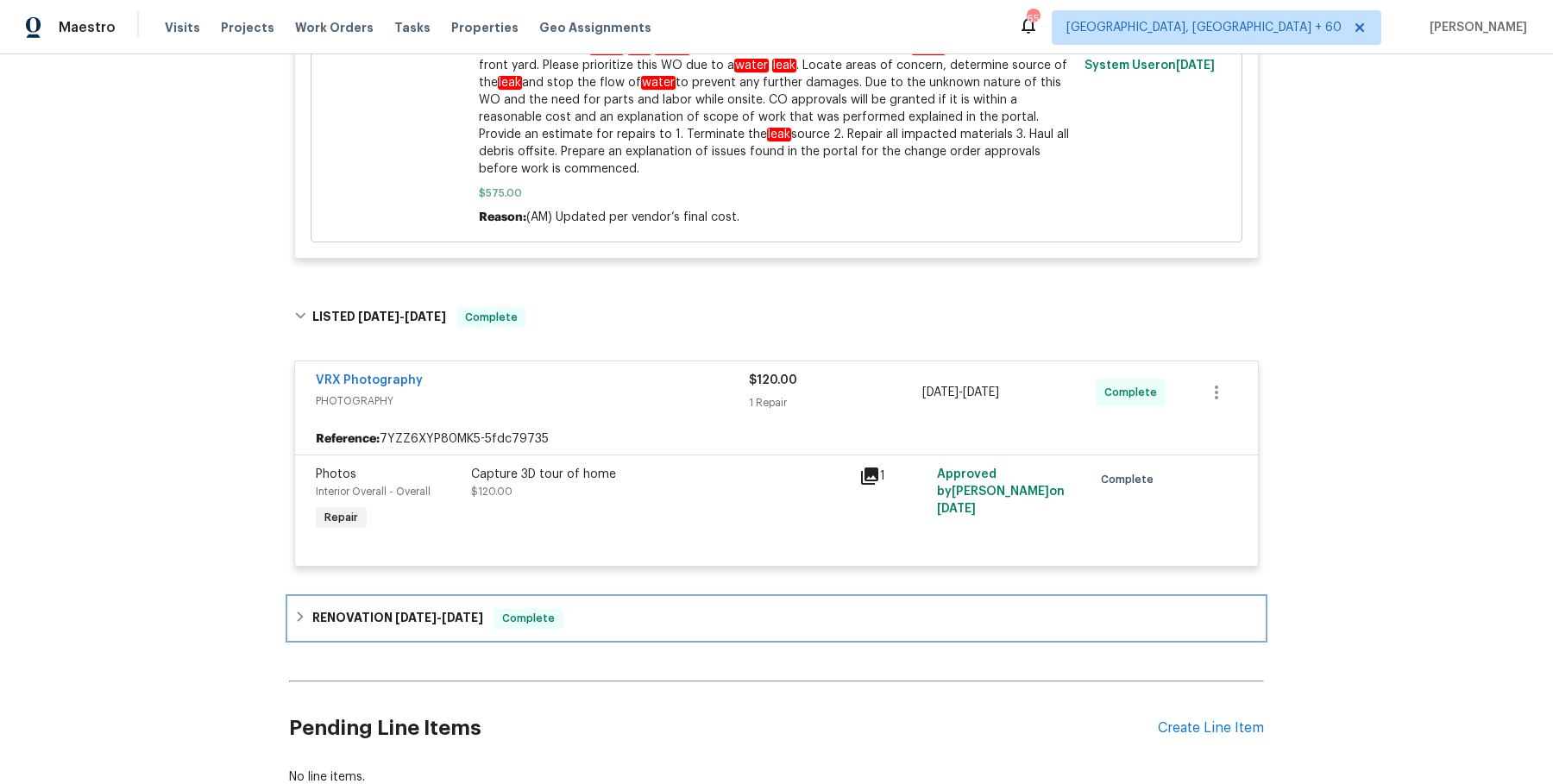
click at [599, 609] on div "RENOVATION 7/7/25 - 7/22/25 Complete" at bounding box center [776, 619] width 965 height 21
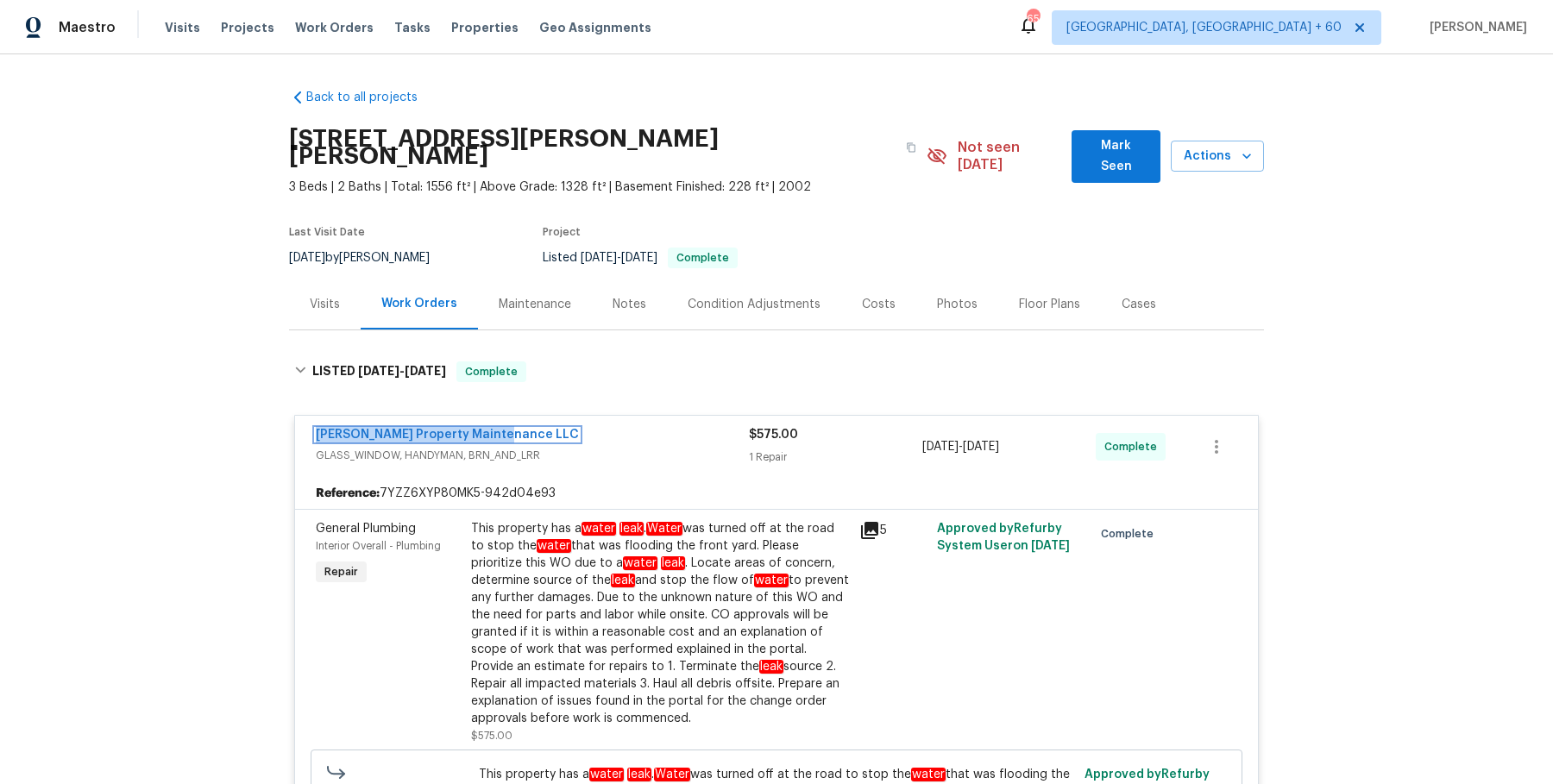
scroll to position [37, 0]
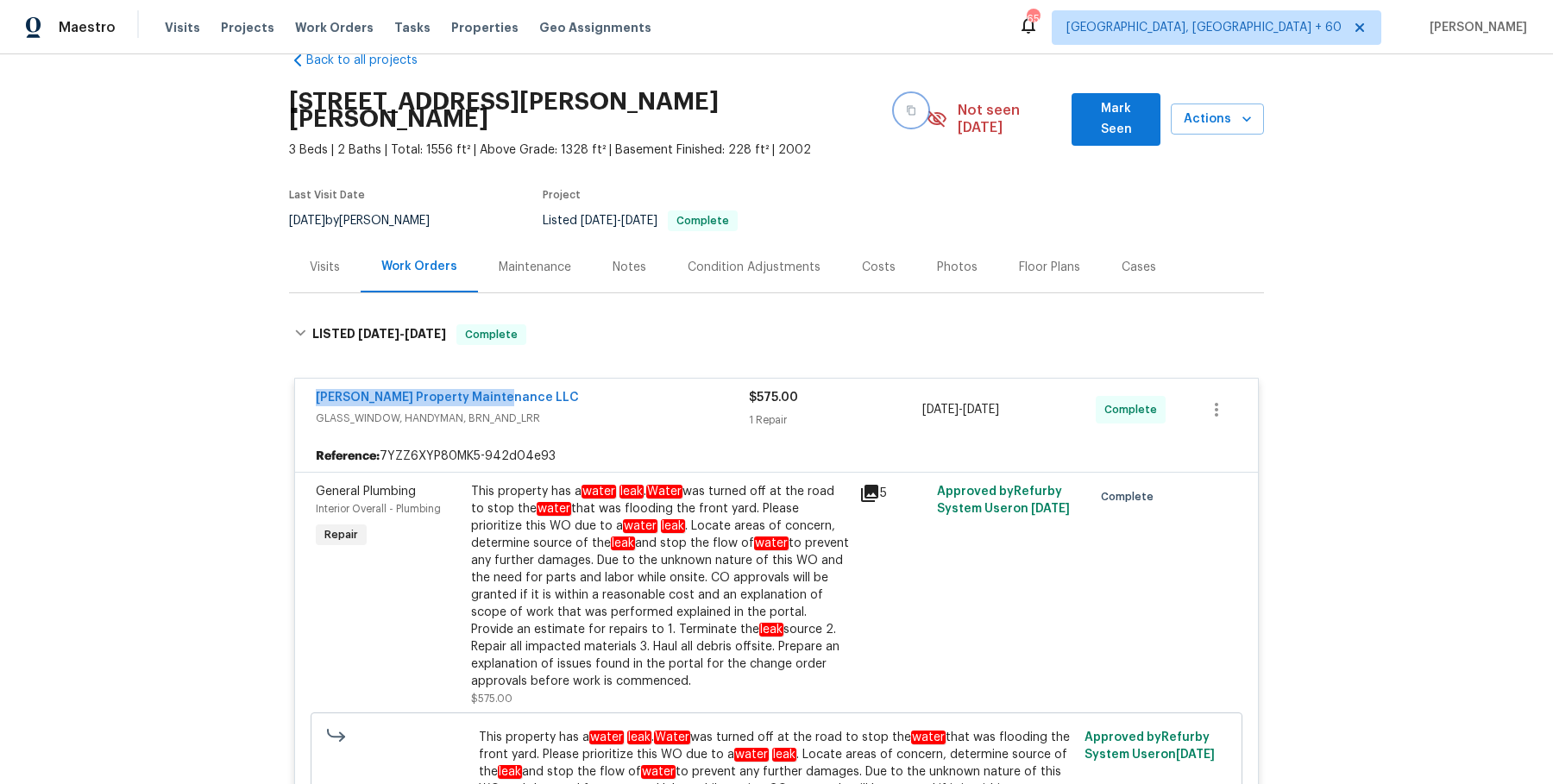
click at [895, 106] on button "button" at bounding box center [910, 110] width 31 height 31
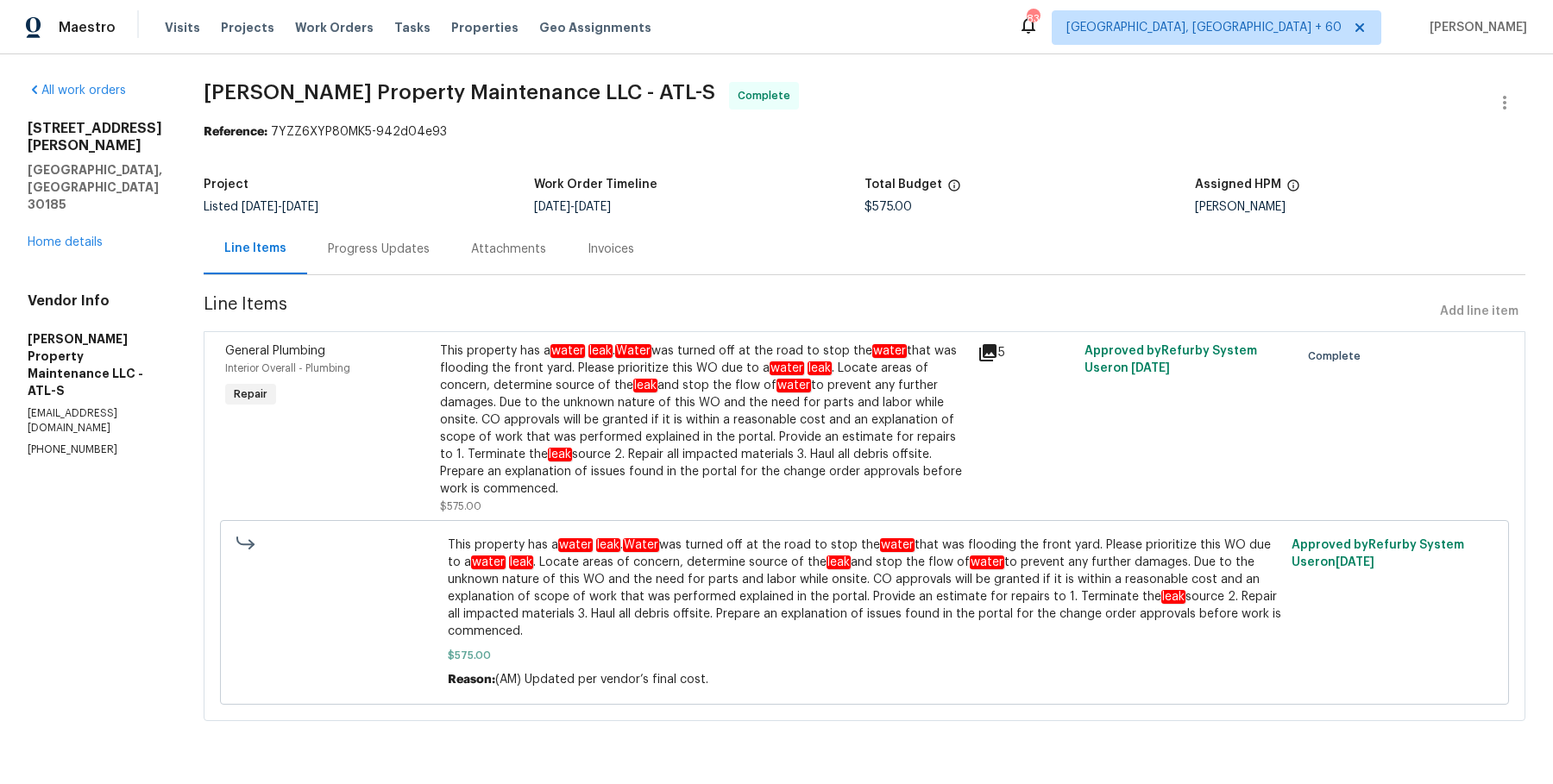
click at [431, 249] on div "Progress Updates" at bounding box center [379, 249] width 143 height 51
